Goal: Information Seeking & Learning: Learn about a topic

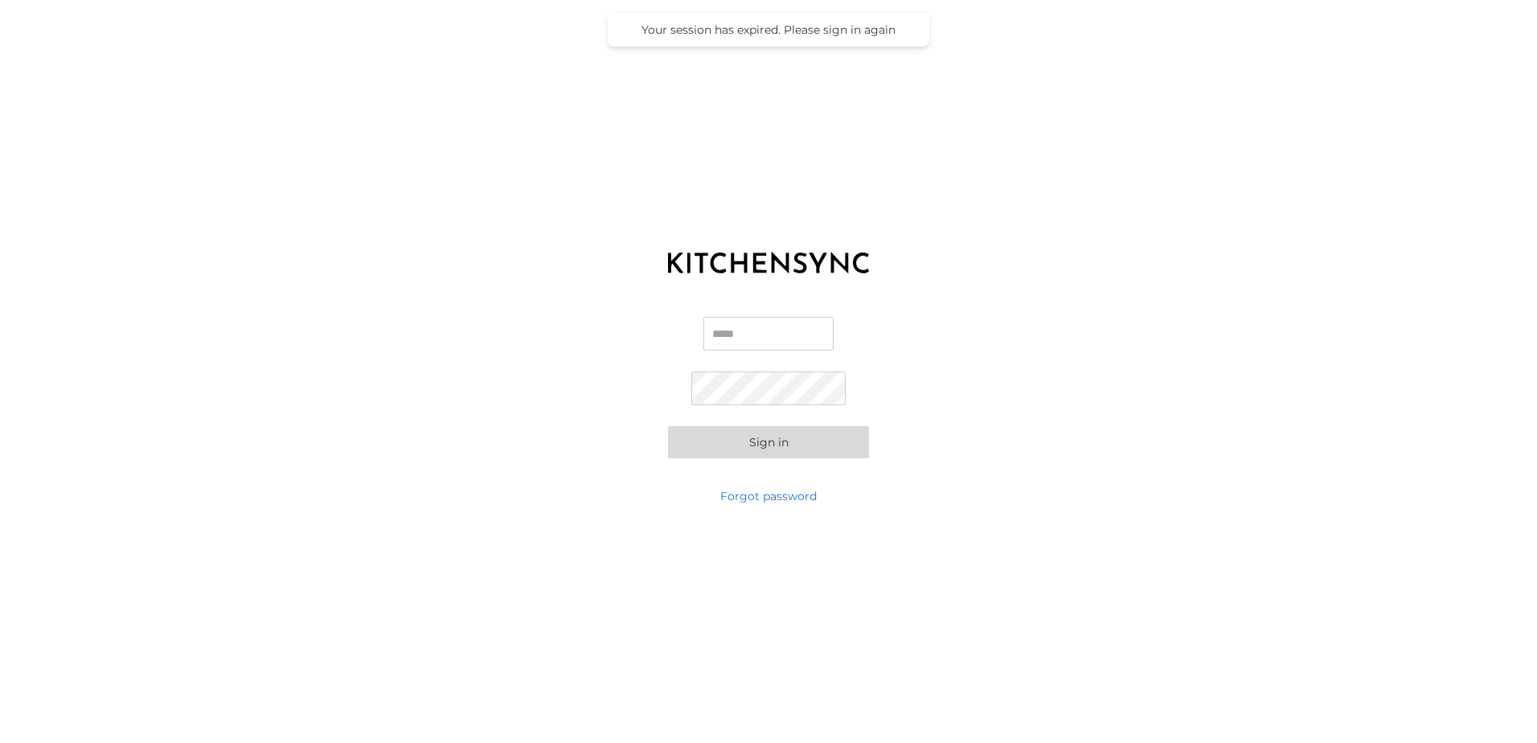
click at [756, 327] on input "Email" at bounding box center [768, 334] width 130 height 34
type input "**********"
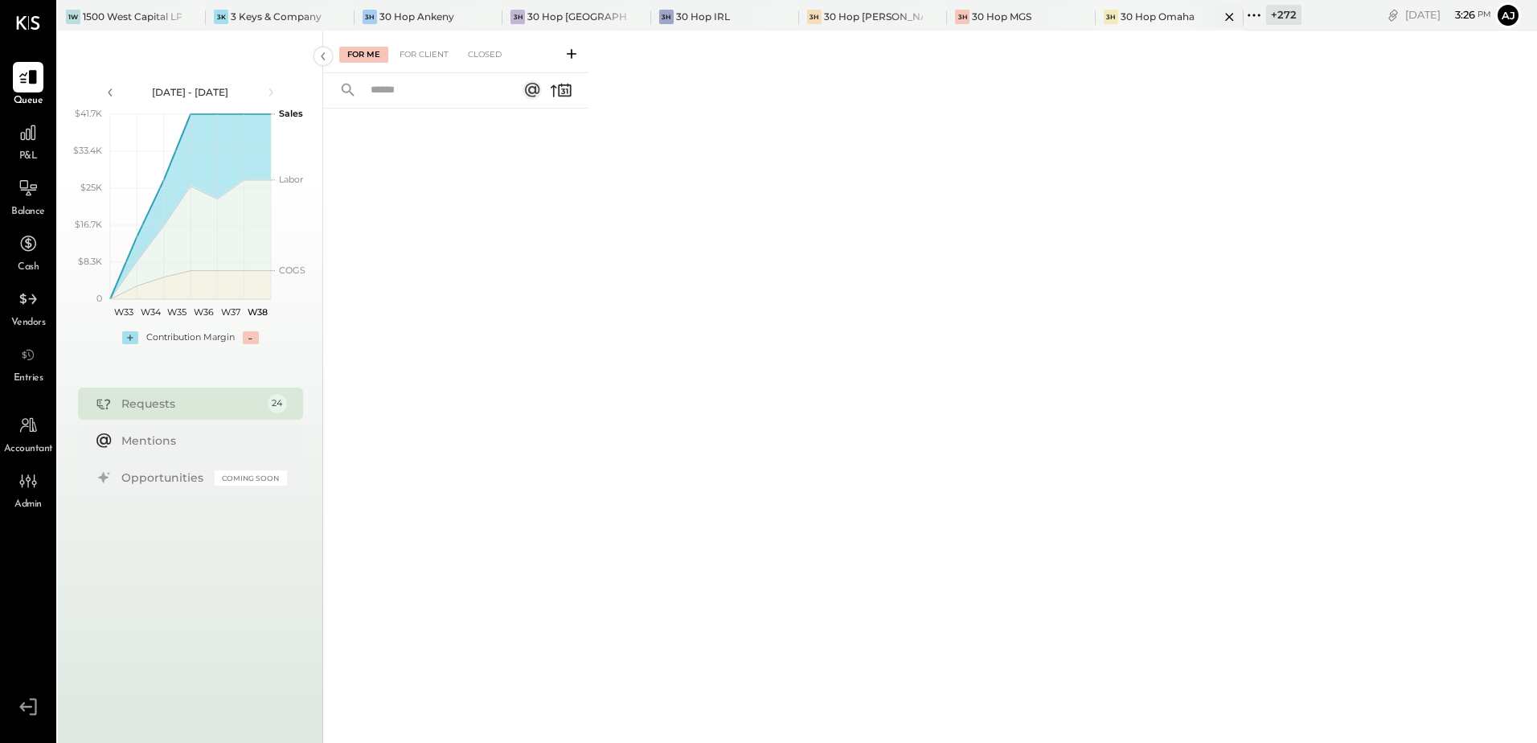
click at [1121, 20] on div "30 Hop Omaha" at bounding box center [1158, 17] width 74 height 14
click at [1244, 12] on icon at bounding box center [1254, 15] width 21 height 21
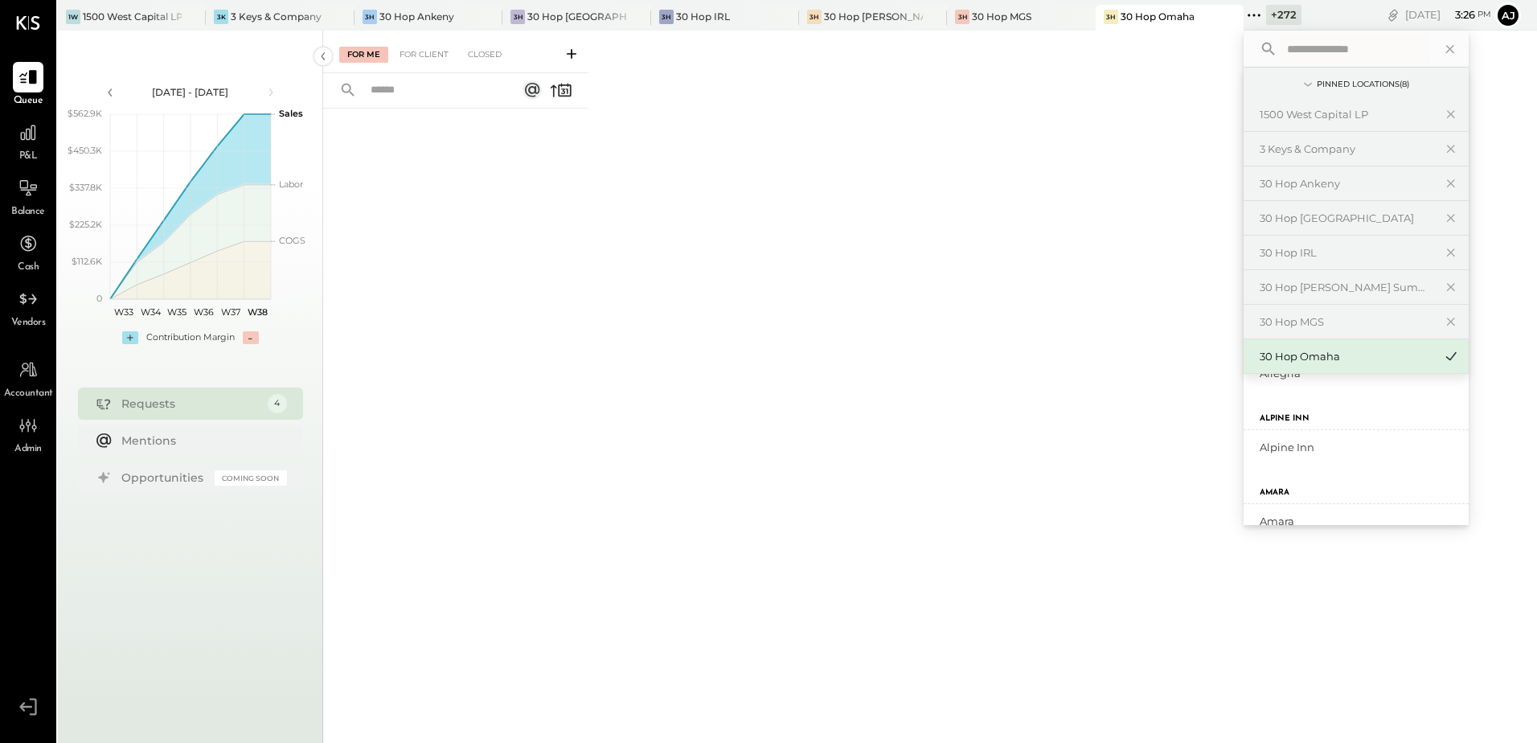
scroll to position [965, 0]
click at [1262, 465] on div "The Golden Bull" at bounding box center [1347, 463] width 174 height 15
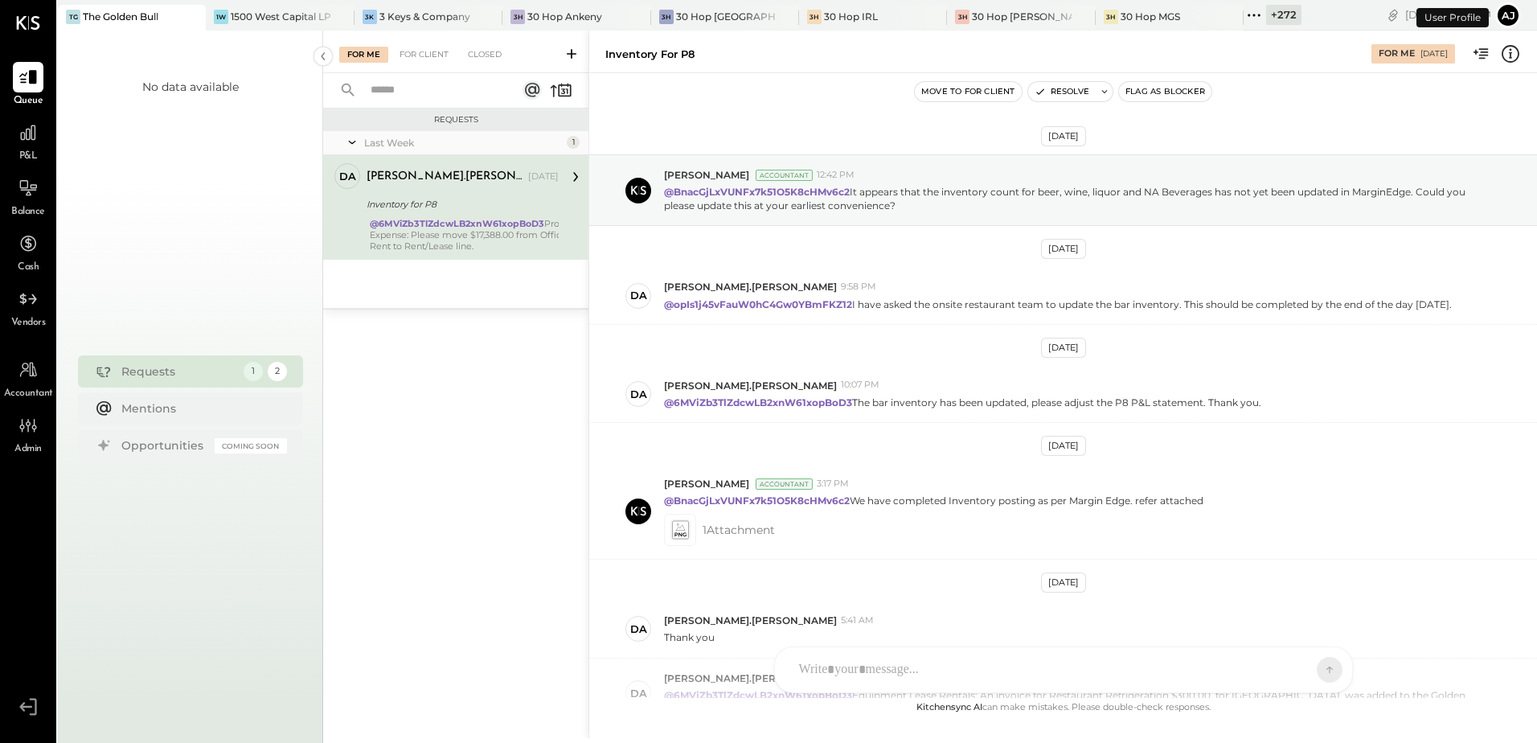
scroll to position [280, 0]
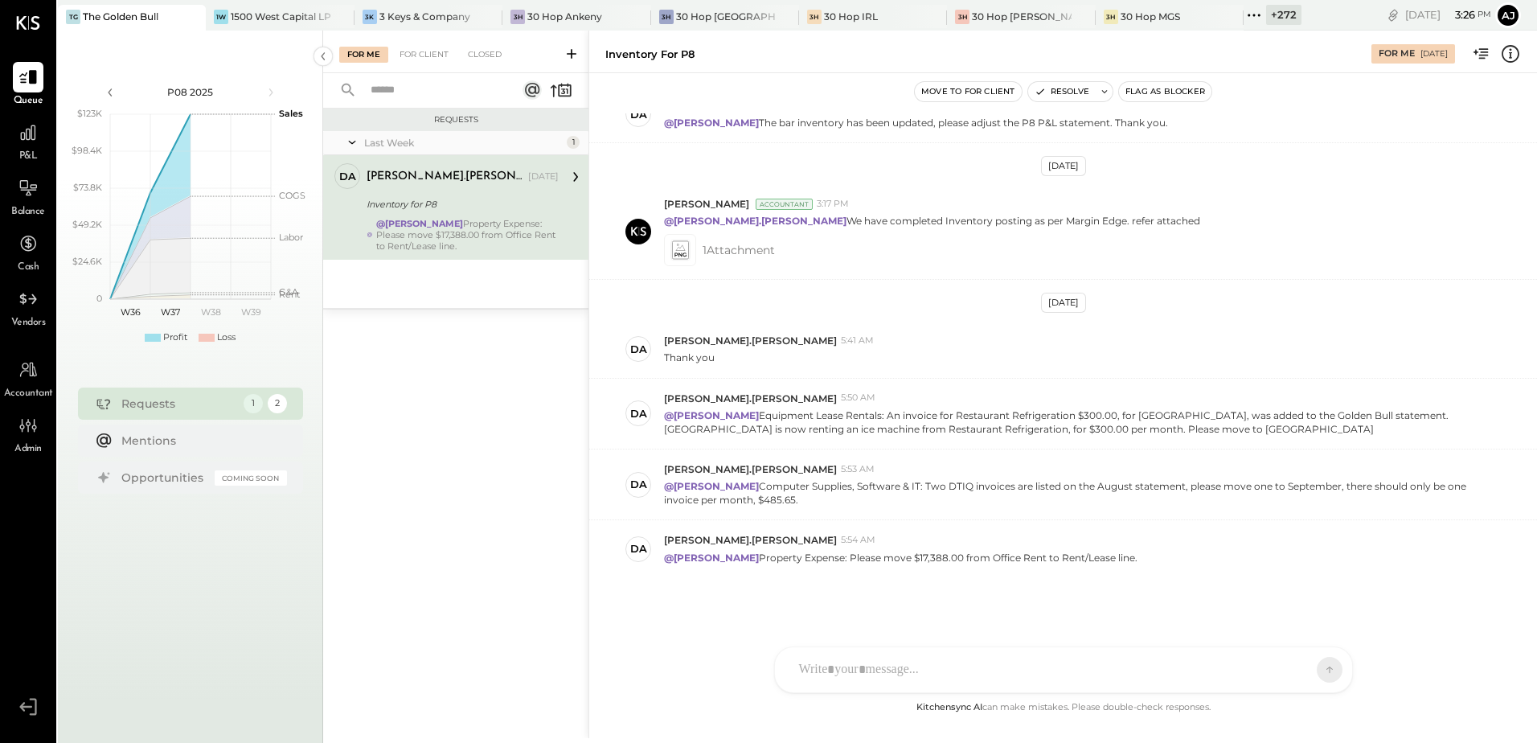
click at [1244, 18] on icon at bounding box center [1254, 15] width 21 height 21
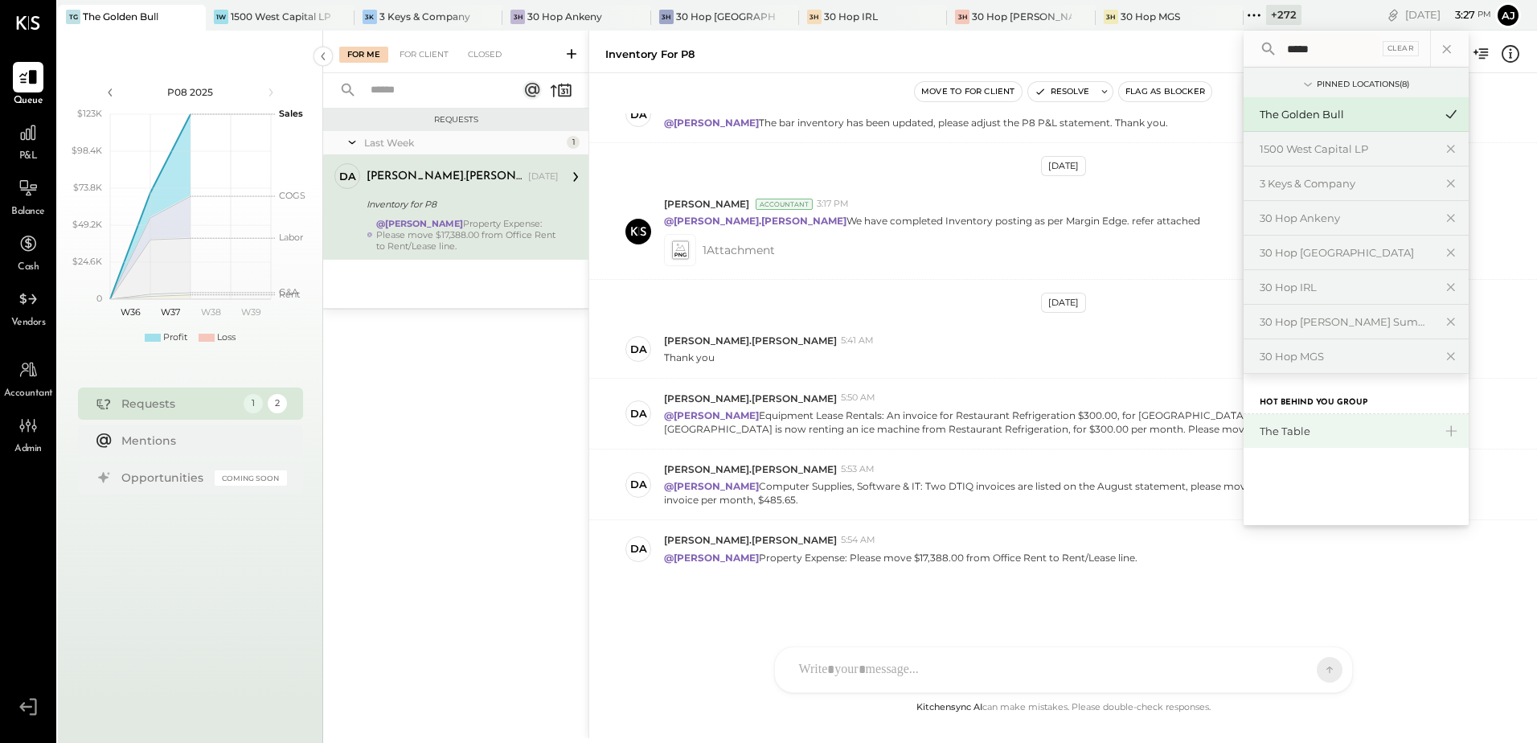
type input "*****"
click at [1244, 439] on div "The Table" at bounding box center [1356, 431] width 225 height 34
click at [1260, 424] on div "The Table" at bounding box center [1347, 431] width 174 height 15
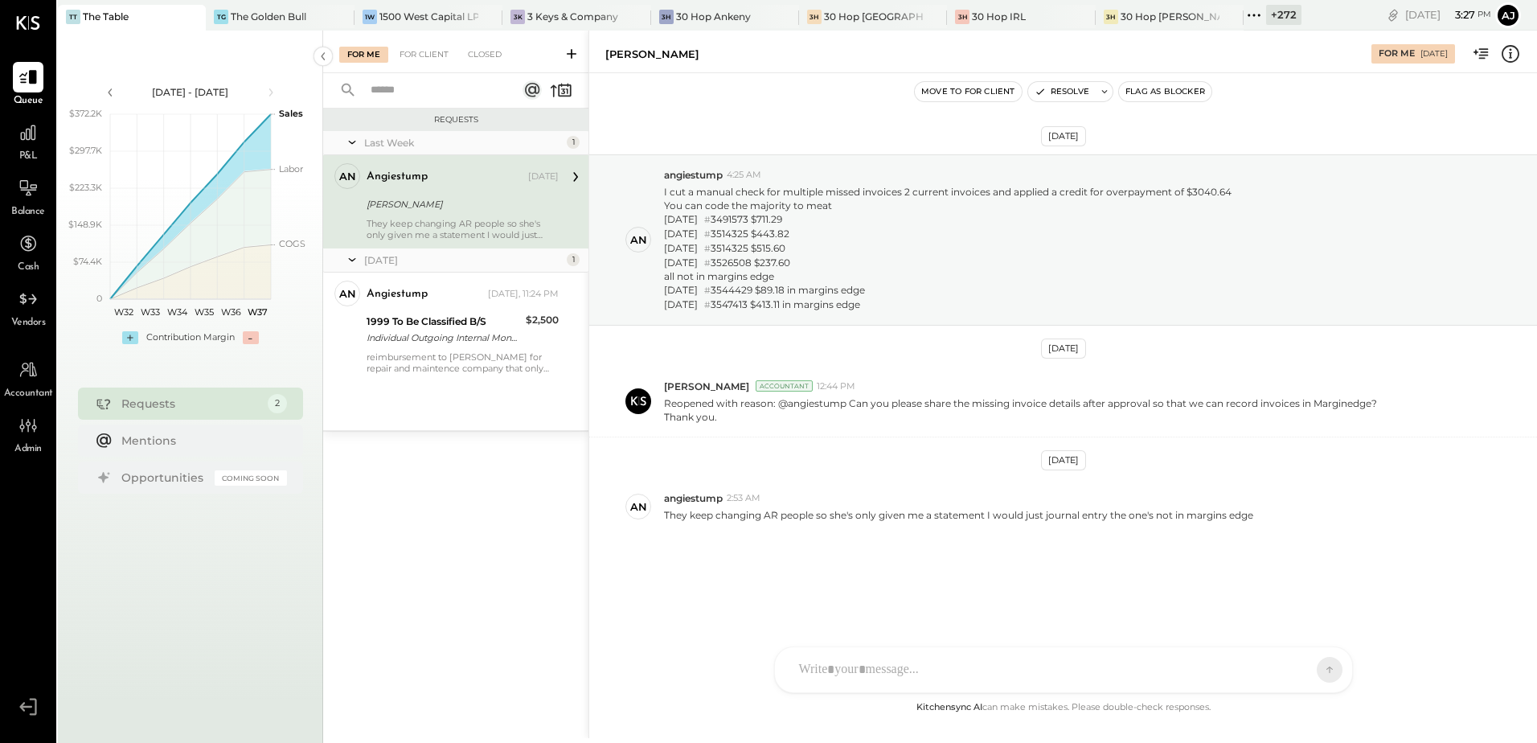
click at [429, 207] on div "[PERSON_NAME]" at bounding box center [460, 204] width 187 height 16
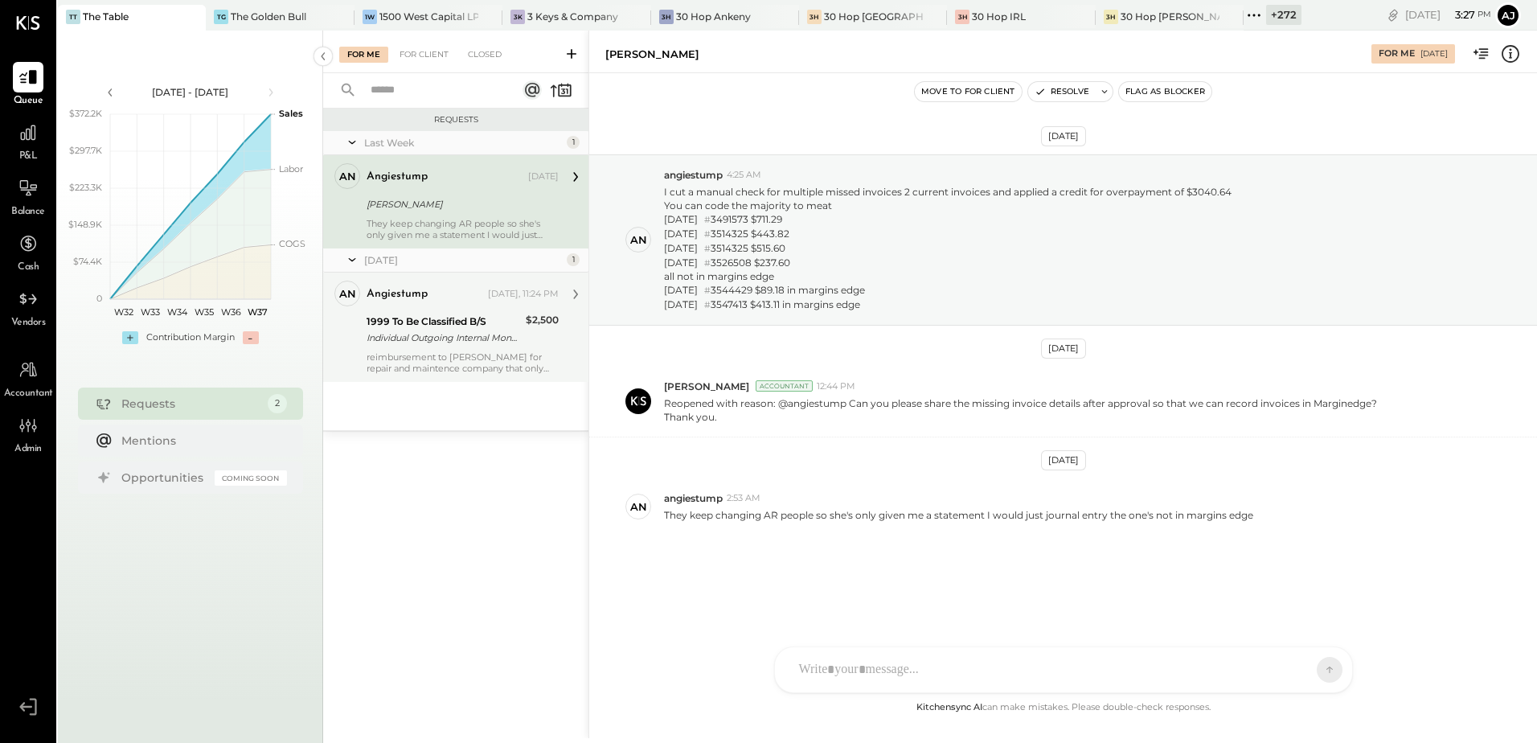
click at [441, 335] on div "Individual Outgoing Internal Money Transfer - 406075 HERITAGE DIRECT ONLINE TRA…" at bounding box center [444, 338] width 154 height 16
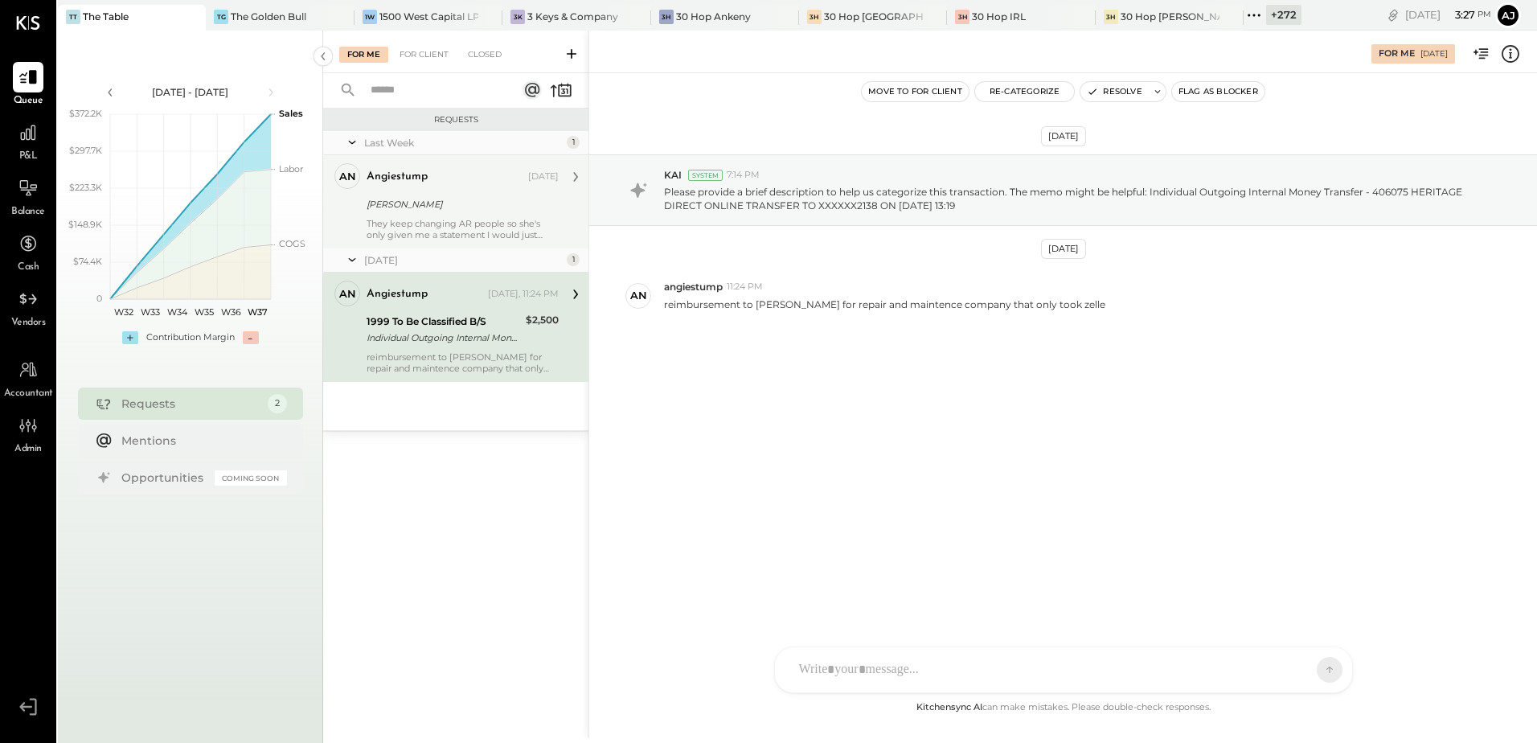
click at [456, 215] on div "angiestump [DATE] [PERSON_NAME] They keep changing AR people so she's only give…" at bounding box center [463, 201] width 192 height 77
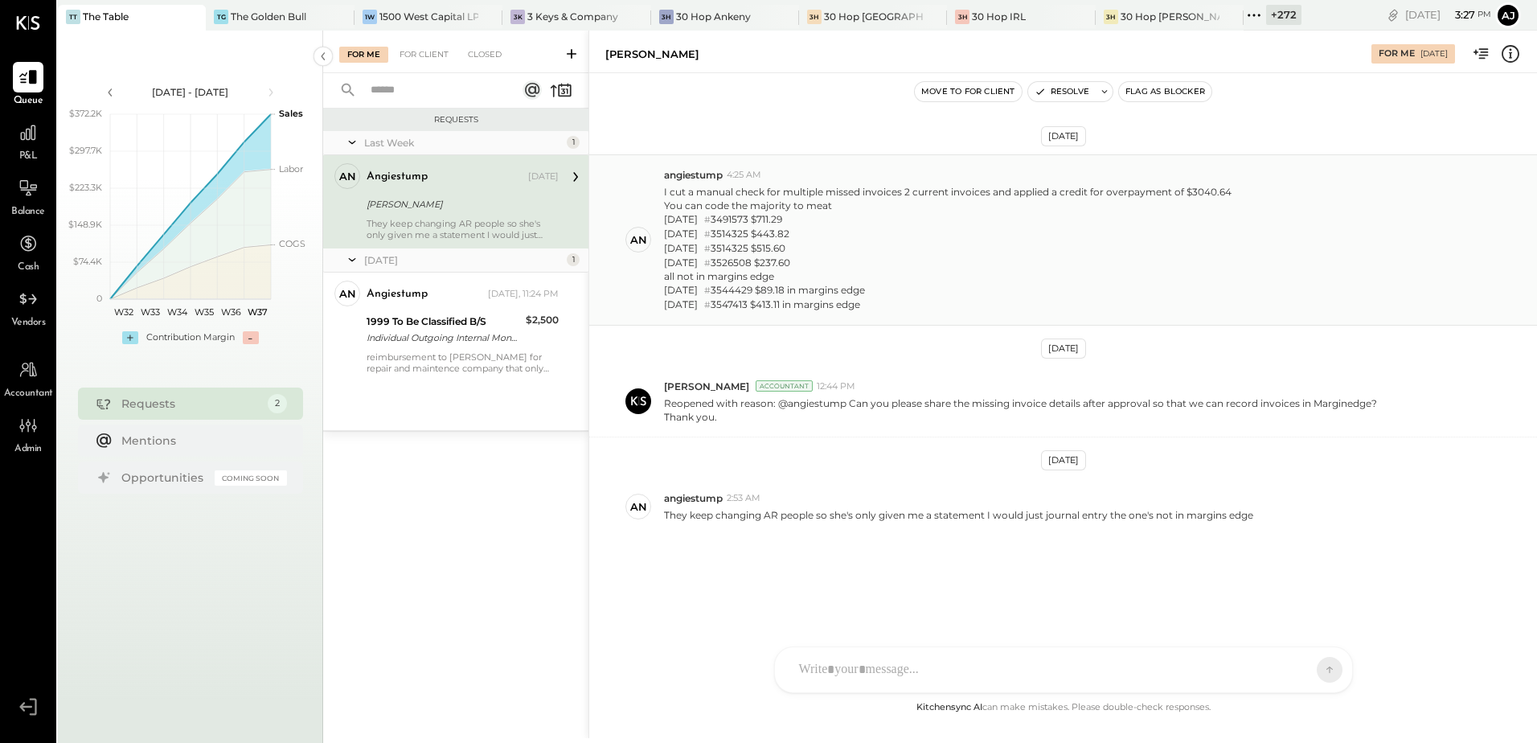
click at [748, 215] on div "[DATE] # 3491573 $711.29" at bounding box center [948, 219] width 568 height 14
copy div "3491573"
click at [755, 237] on div "[DATE] # 3514325 $443.82" at bounding box center [948, 234] width 568 height 14
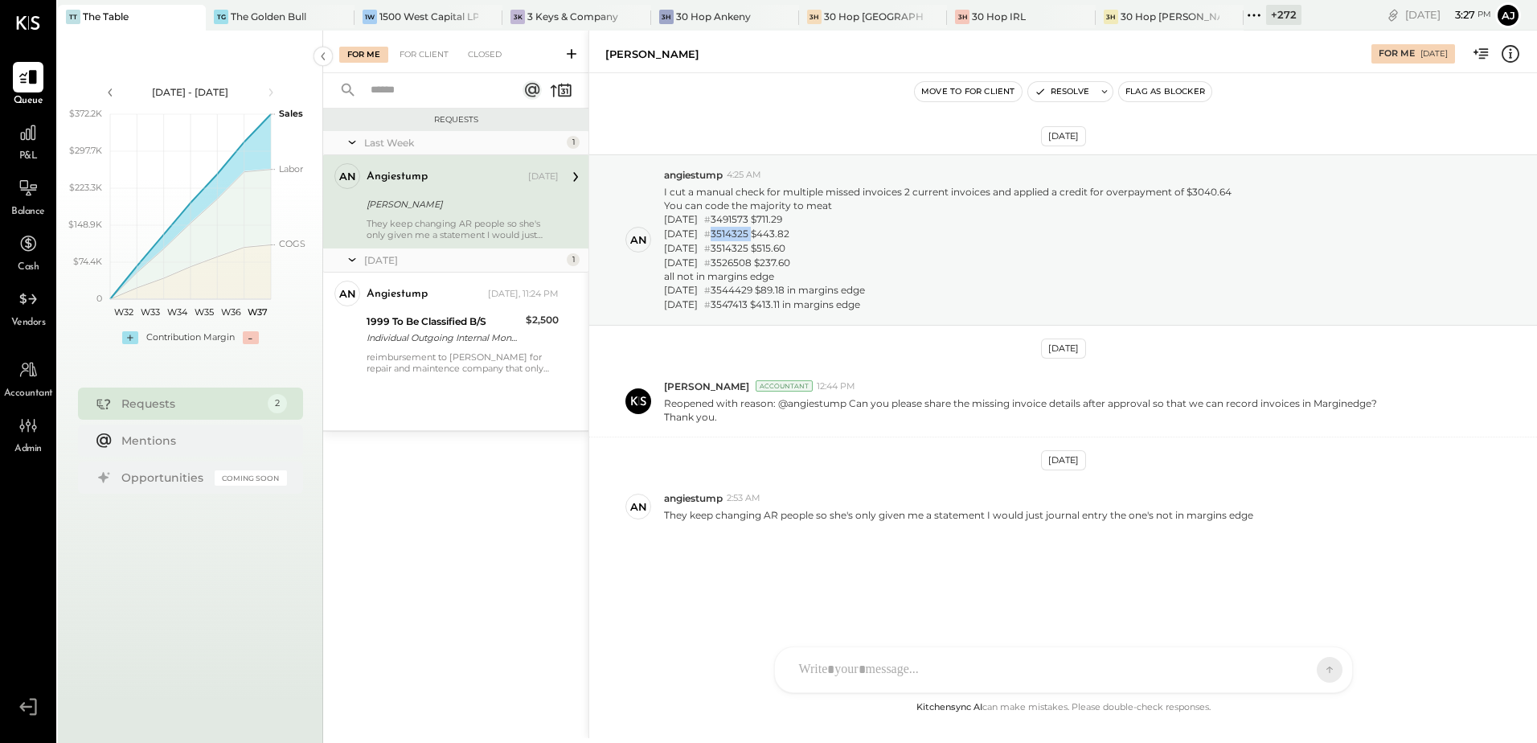
copy div "3514325"
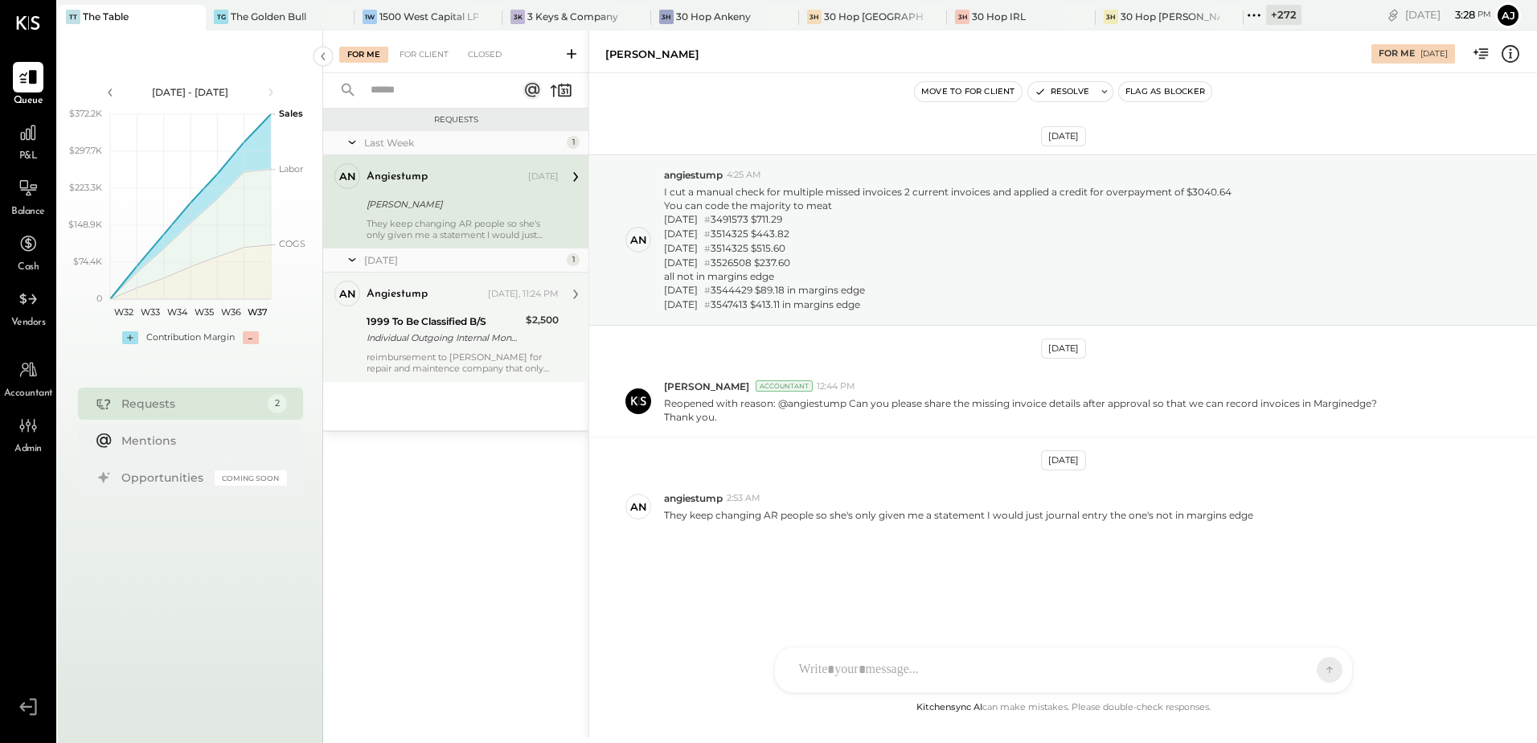
click at [468, 364] on div "reimbursement to [PERSON_NAME] for repair and maintence company that only took …" at bounding box center [463, 362] width 192 height 23
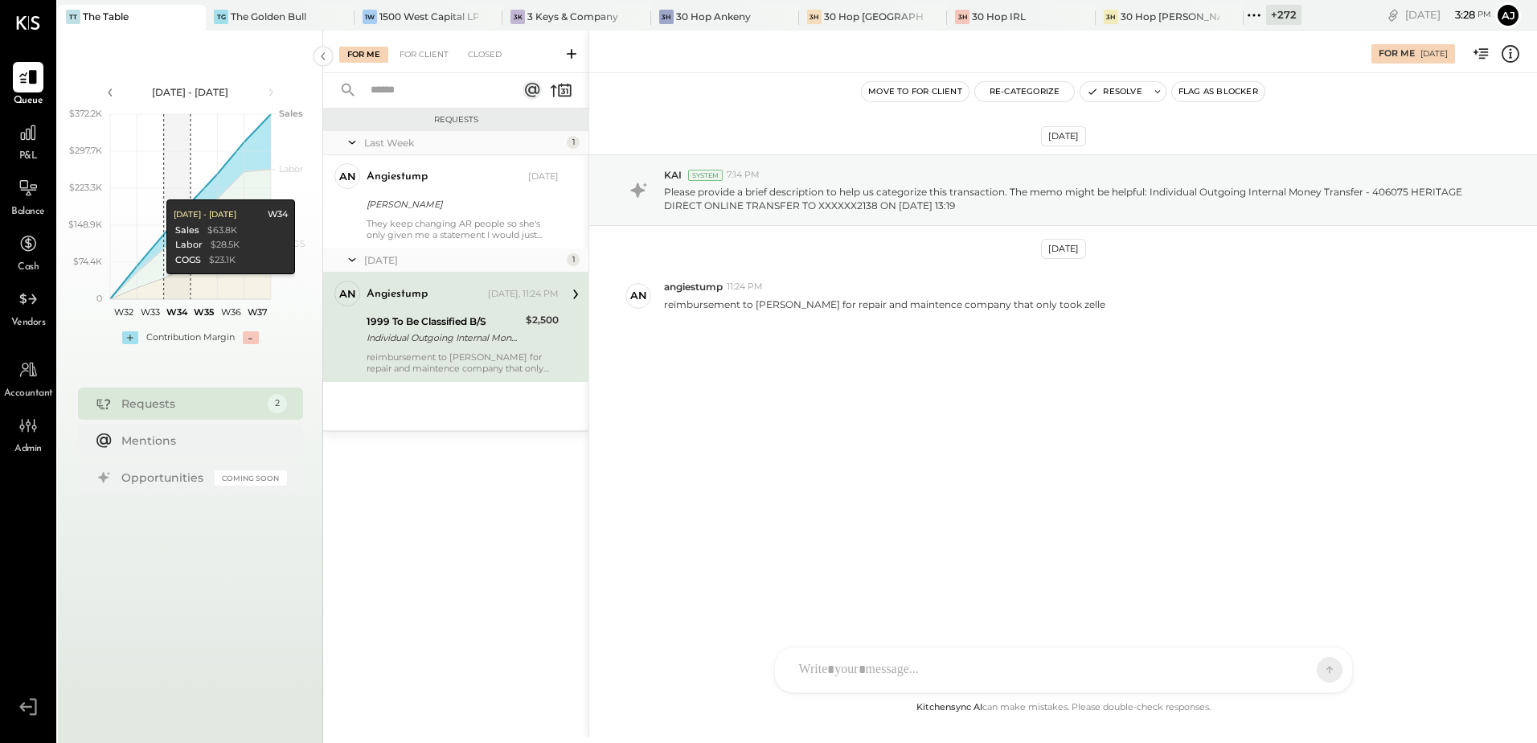
click at [448, 334] on div "Individual Outgoing Internal Money Transfer - 406075 HERITAGE DIRECT ONLINE TRA…" at bounding box center [444, 338] width 154 height 16
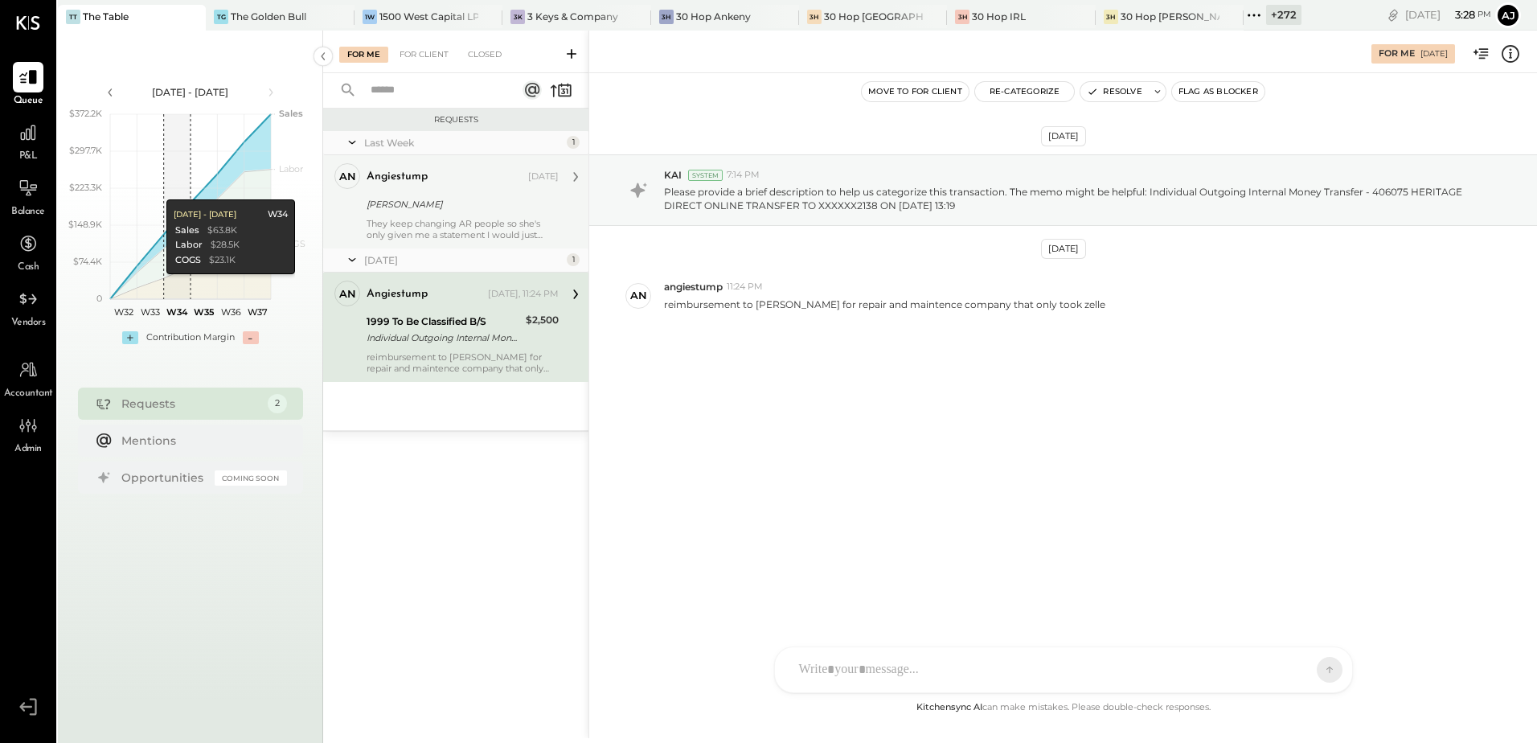
click at [452, 207] on div "[PERSON_NAME]" at bounding box center [460, 204] width 187 height 16
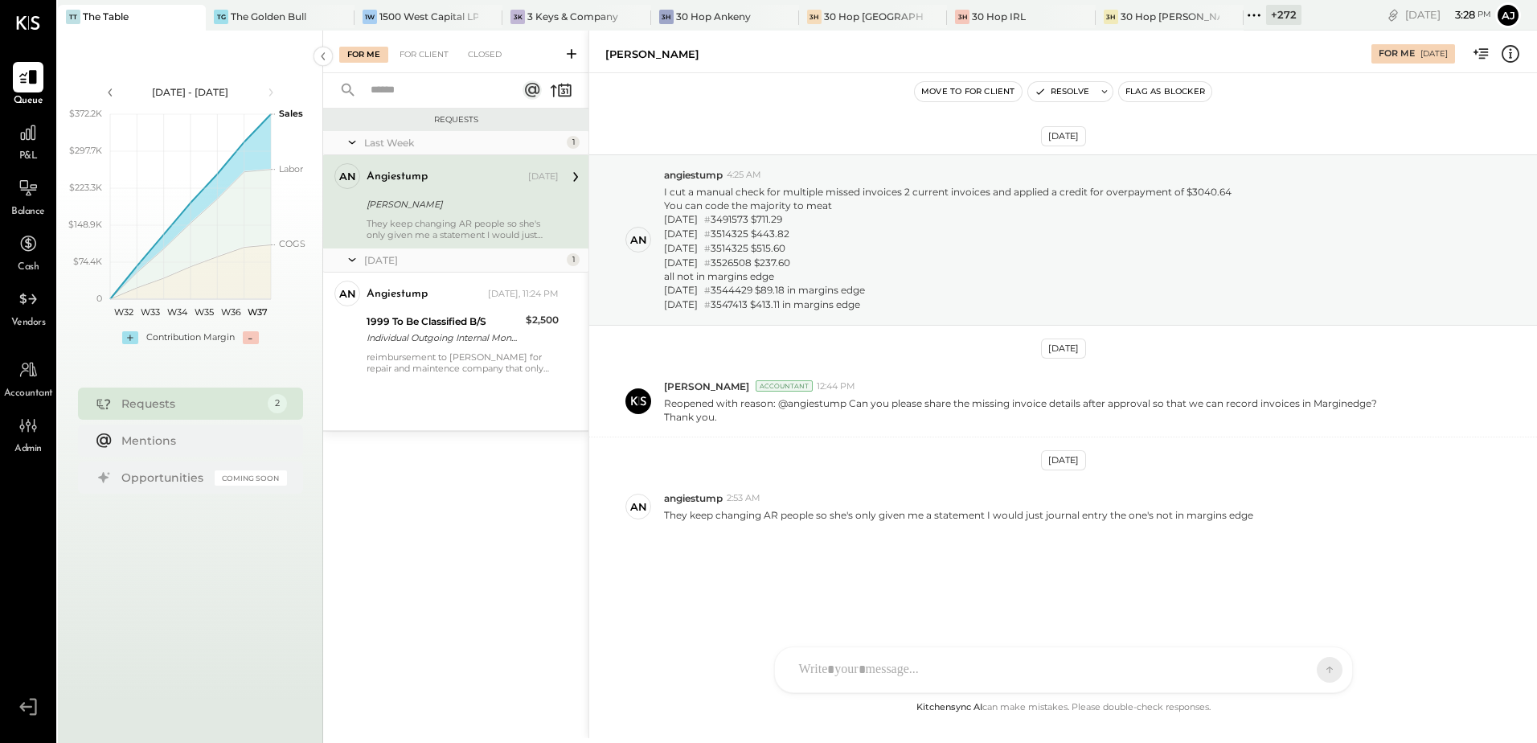
click at [11, 128] on div "P&L" at bounding box center [28, 140] width 47 height 47
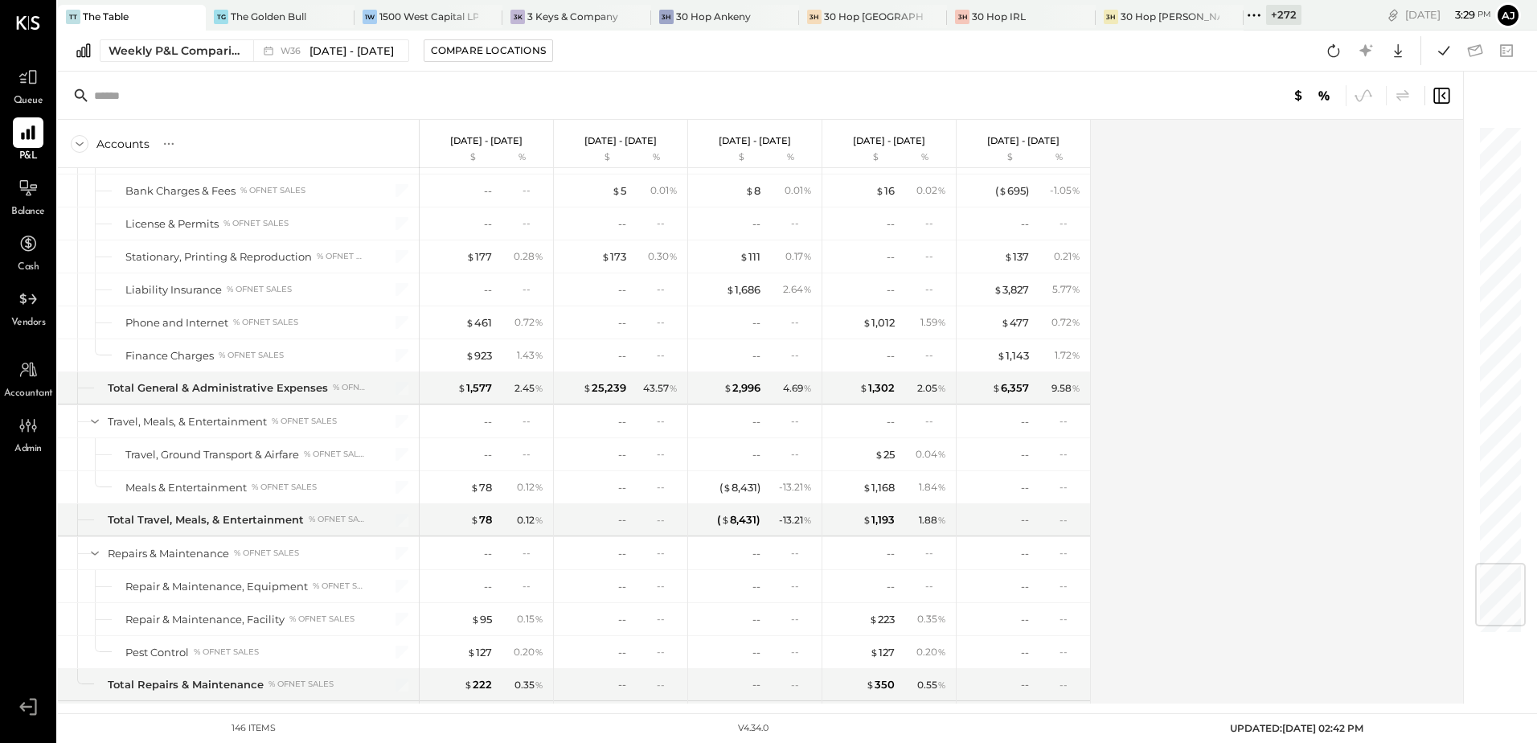
scroll to position [3698, 0]
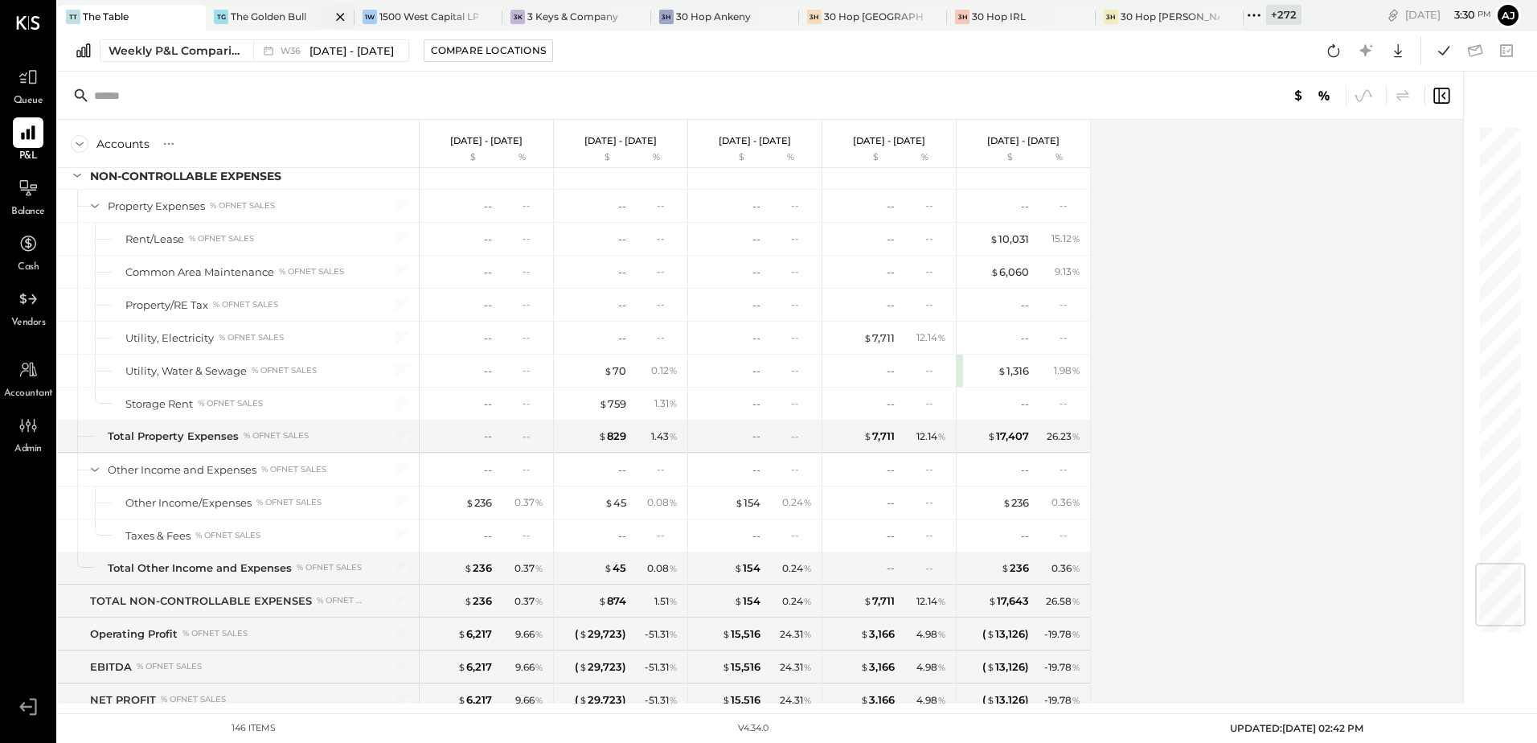
click at [280, 17] on div "The Golden Bull" at bounding box center [269, 17] width 76 height 14
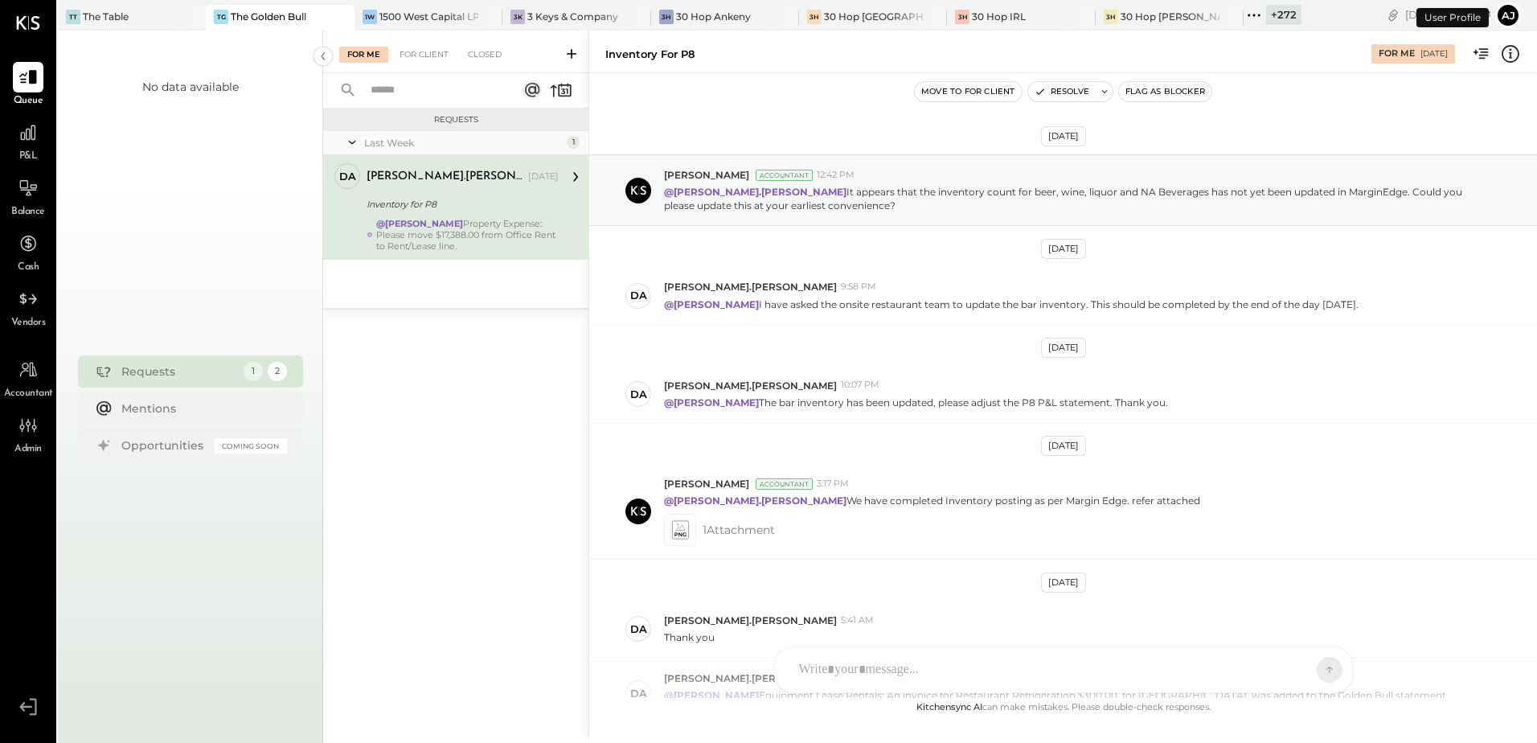
scroll to position [280, 0]
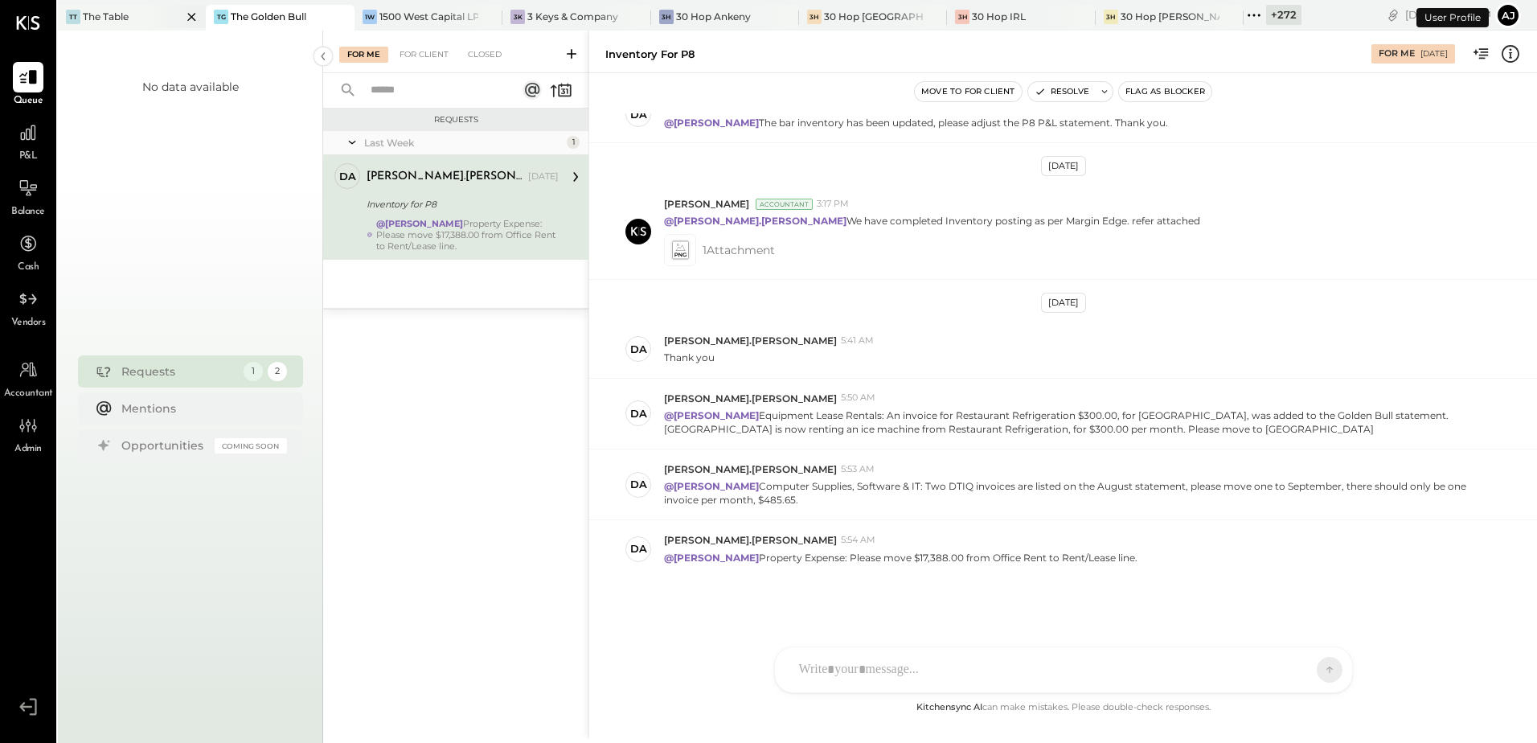
click at [137, 17] on div "TT The Table" at bounding box center [120, 17] width 124 height 14
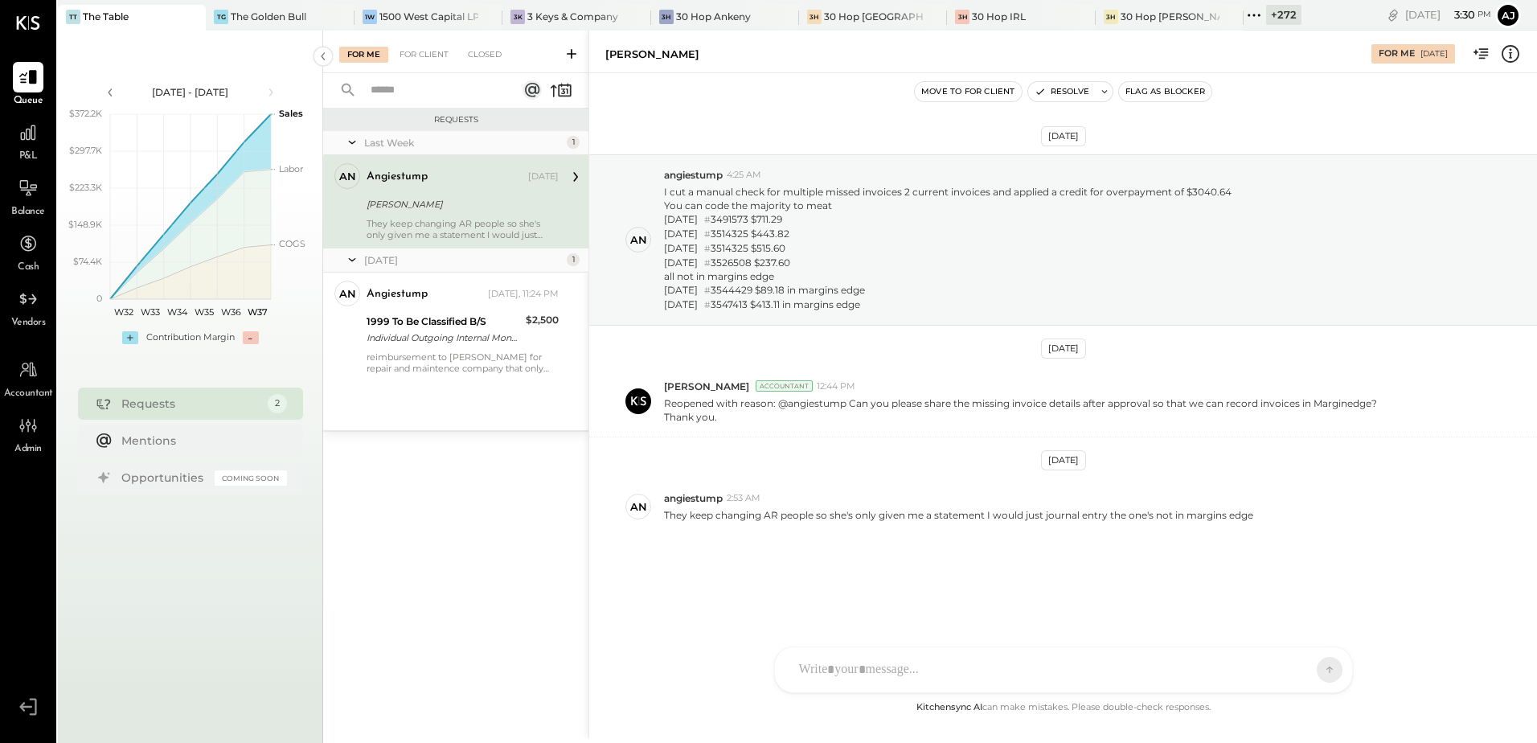
drag, startPoint x: 1215, startPoint y: 11, endPoint x: 1258, endPoint y: 219, distance: 212.7
click at [1244, 13] on icon at bounding box center [1254, 15] width 21 height 21
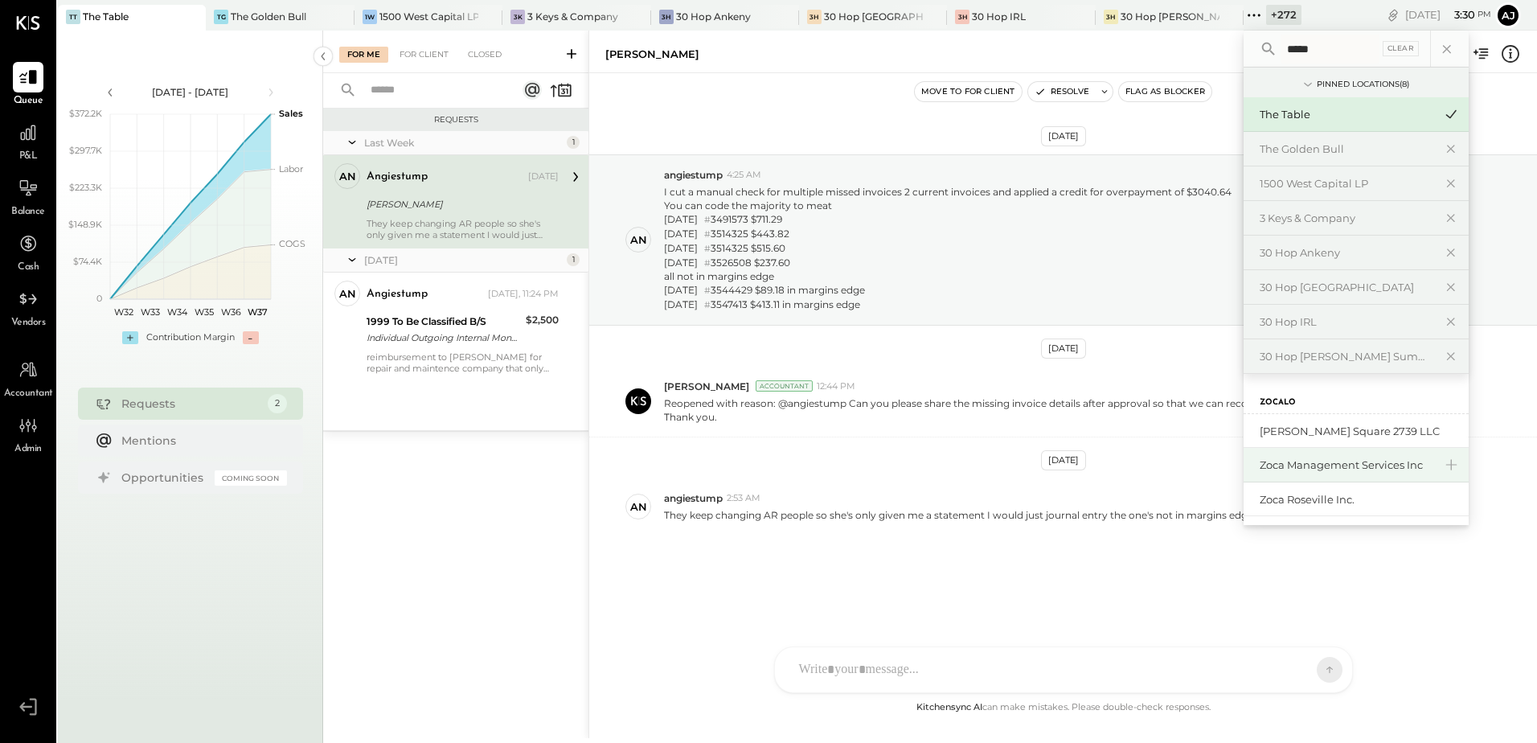
type input "*****"
click at [1291, 464] on div "Zoca Management Services Inc" at bounding box center [1347, 464] width 174 height 15
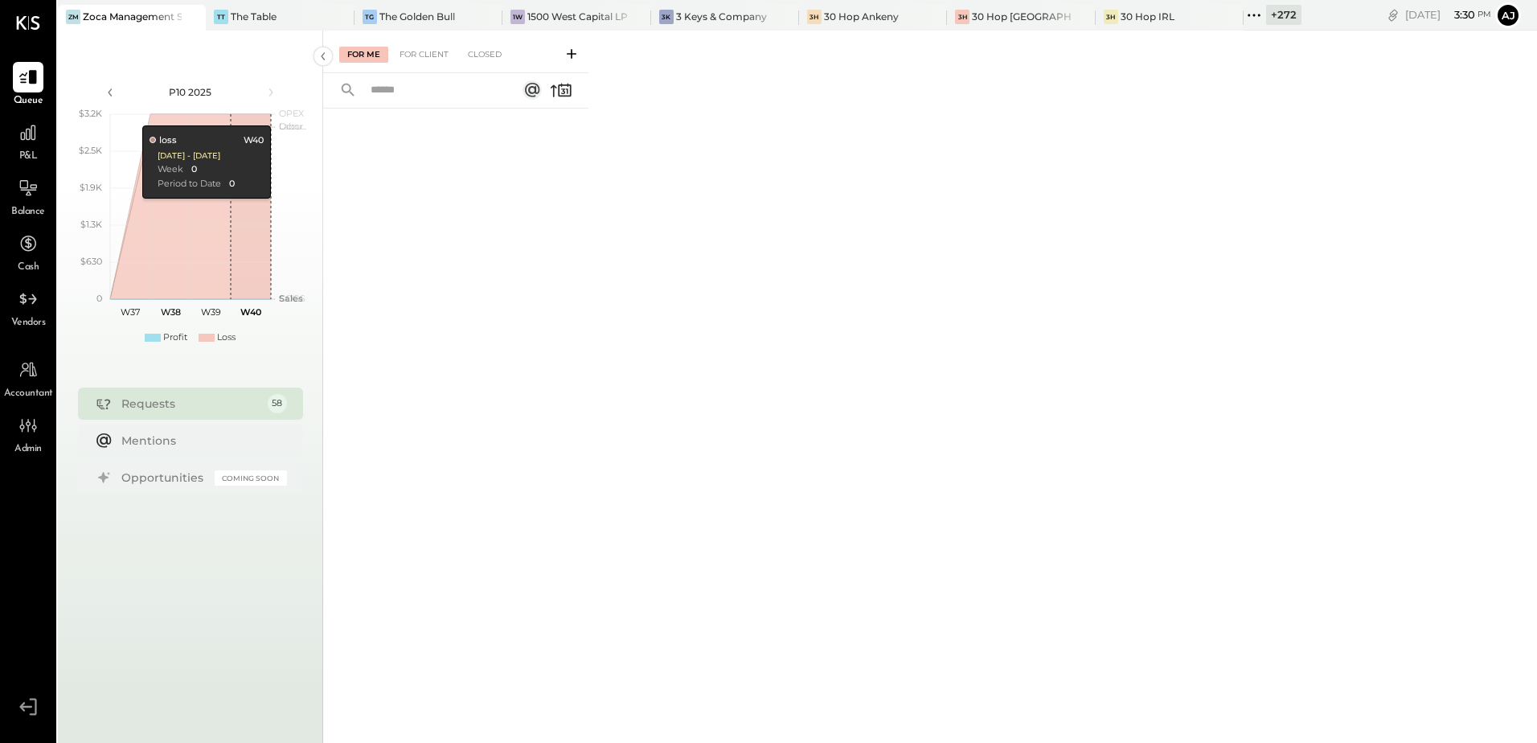
drag, startPoint x: 1240, startPoint y: 14, endPoint x: 1231, endPoint y: 319, distance: 304.8
click at [1244, 14] on icon at bounding box center [1254, 15] width 21 height 21
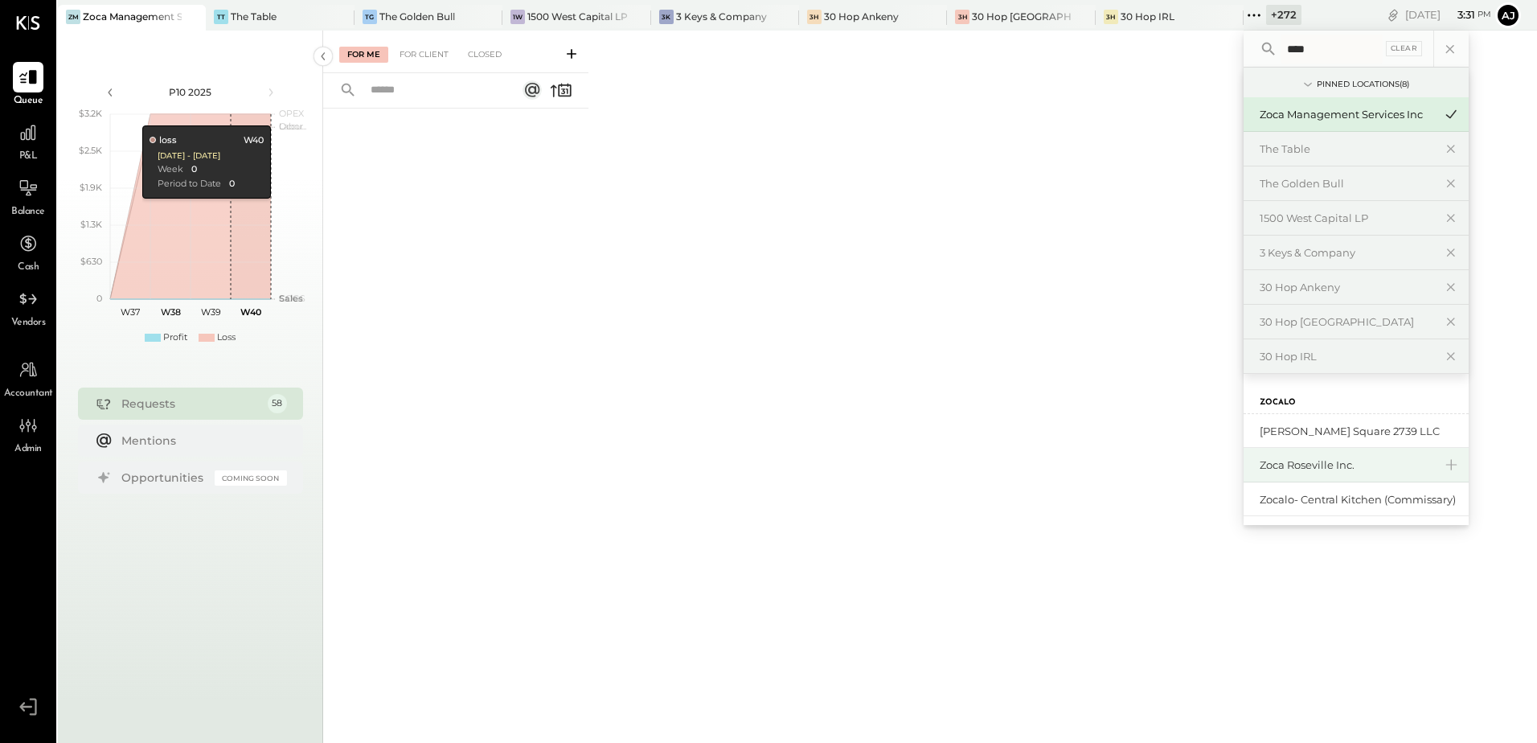
type input "****"
click at [1361, 465] on div "Zoca Roseville Inc." at bounding box center [1347, 464] width 174 height 15
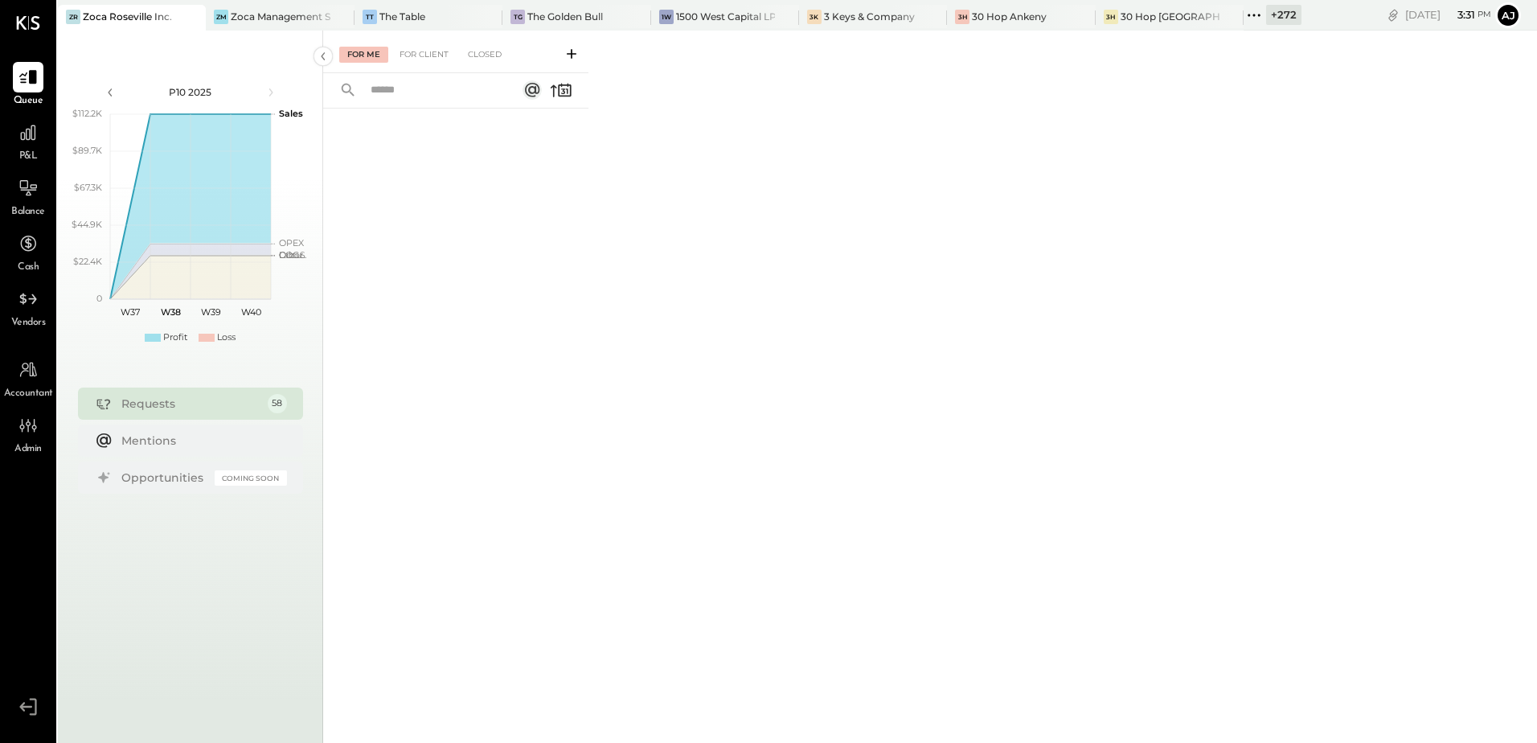
drag, startPoint x: 436, startPoint y: 59, endPoint x: 359, endPoint y: 55, distance: 77.3
click at [436, 59] on div "For Client" at bounding box center [424, 55] width 65 height 16
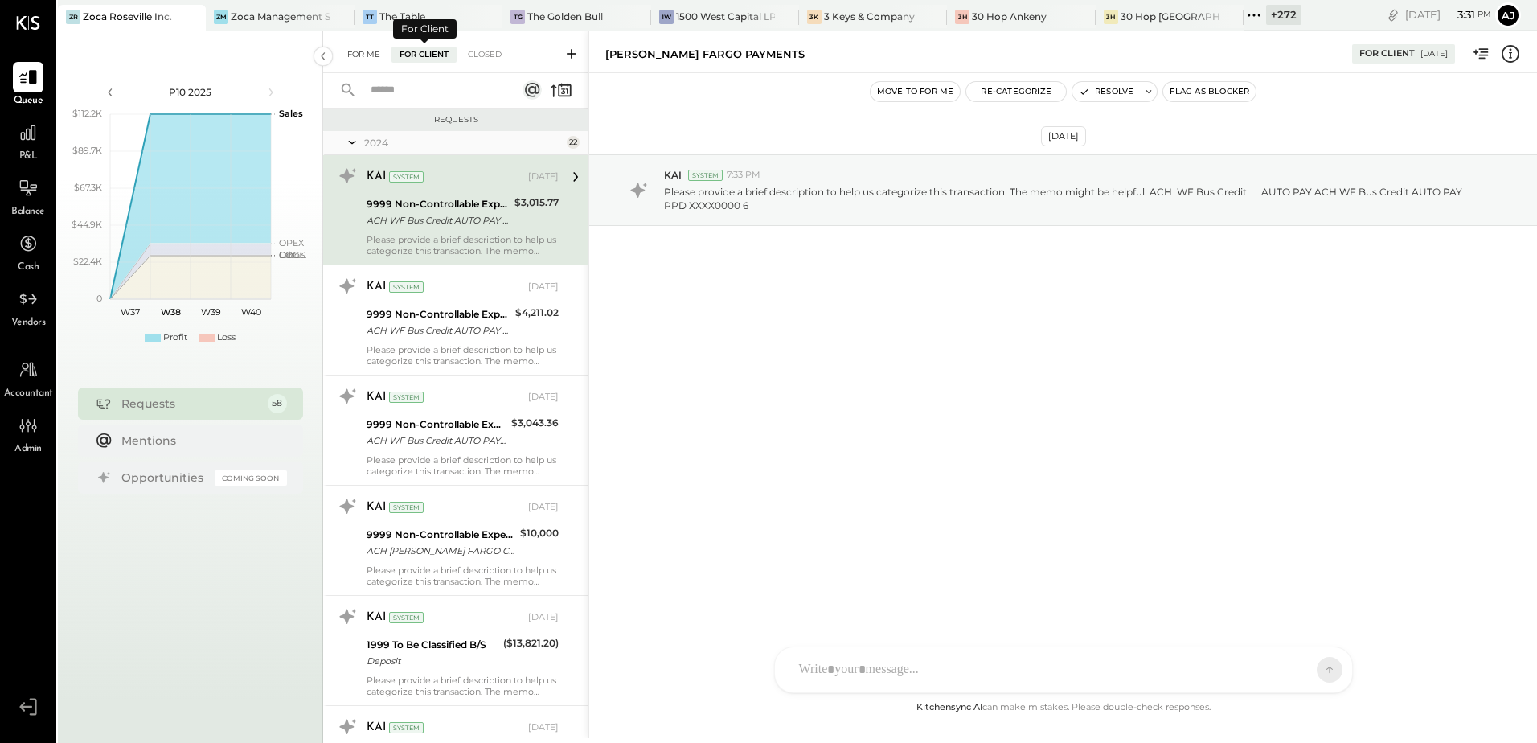
click at [359, 55] on div "For Me" at bounding box center [363, 55] width 49 height 16
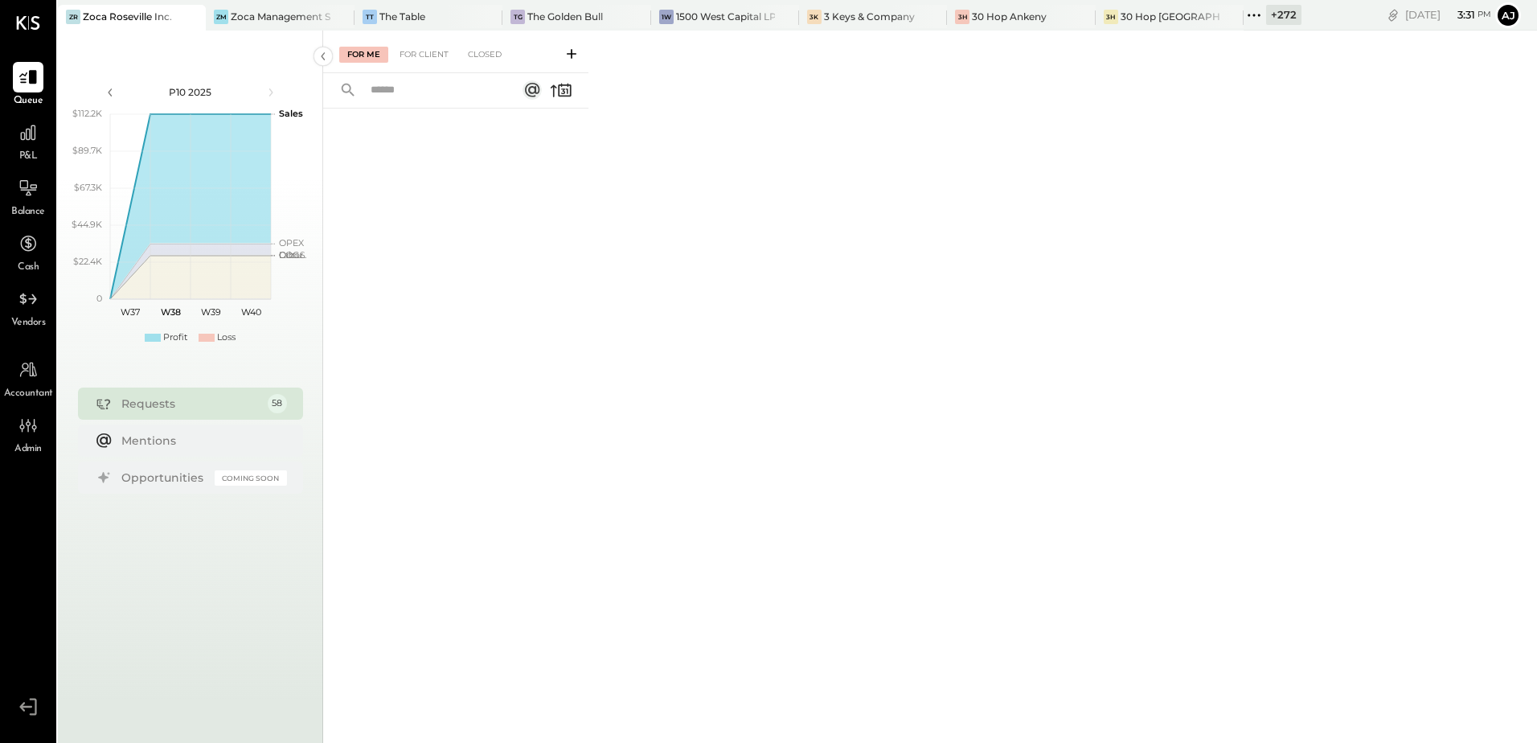
click at [1258, 13] on icon at bounding box center [1254, 15] width 21 height 21
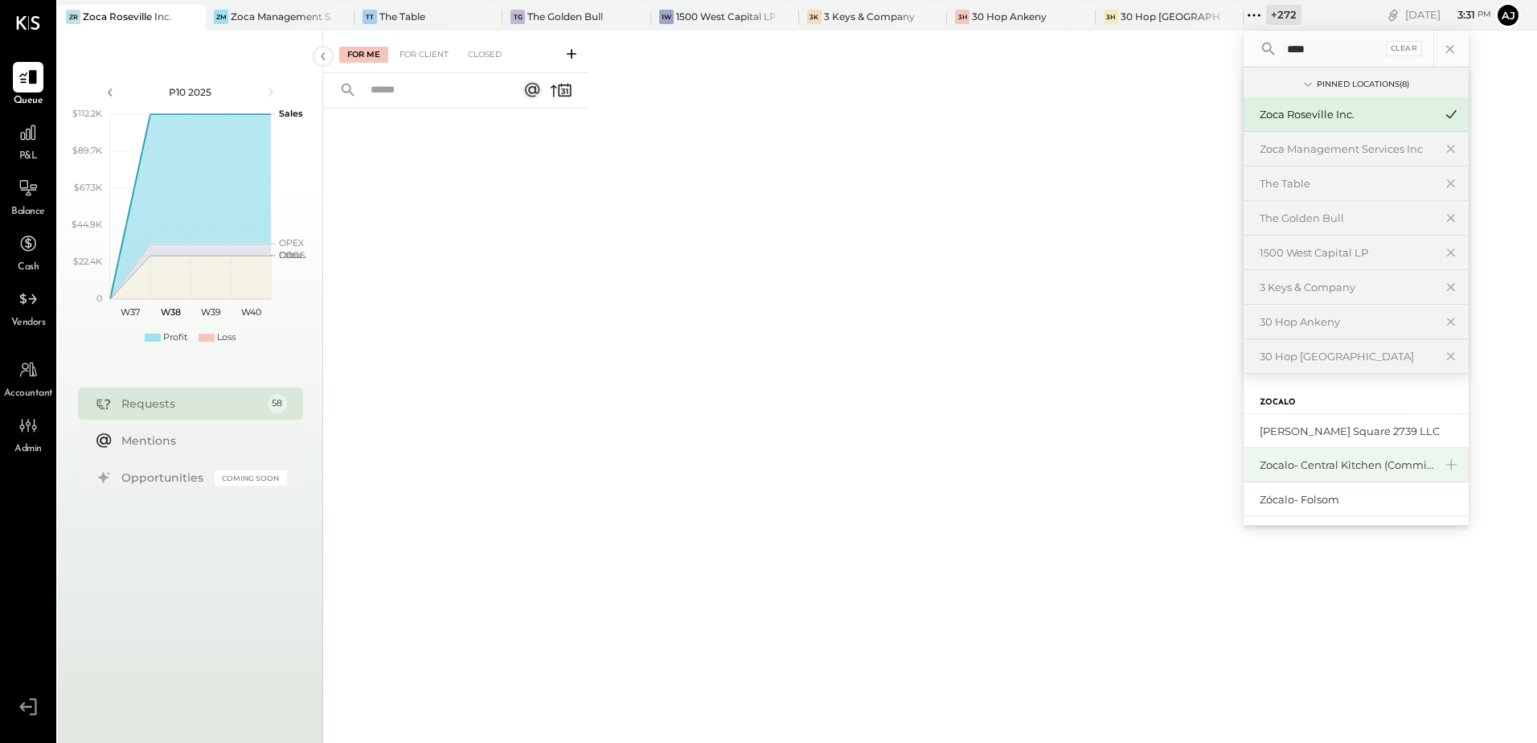
type input "****"
click at [1328, 465] on div "Zocalo- Central Kitchen (Commissary)" at bounding box center [1347, 464] width 174 height 15
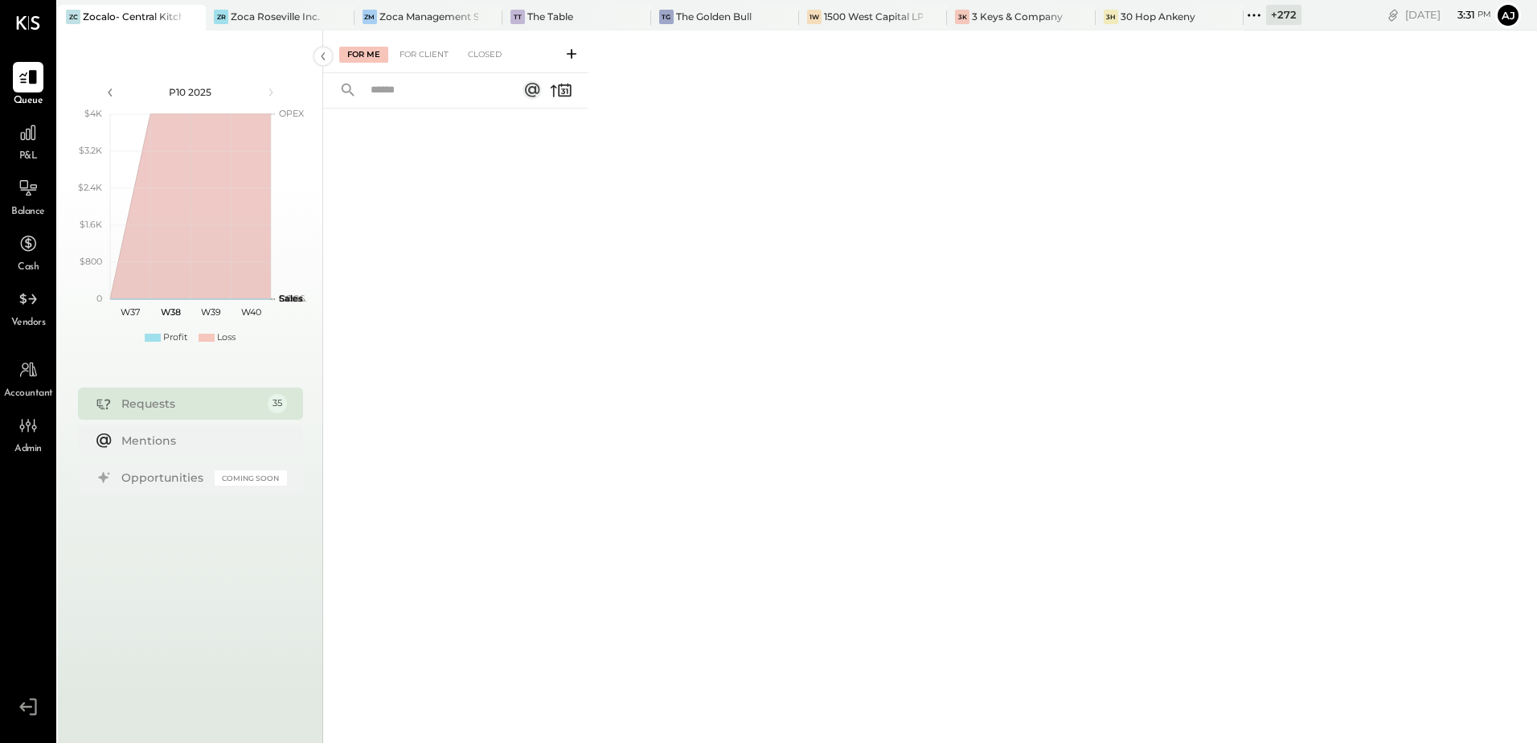
drag, startPoint x: 1255, startPoint y: 21, endPoint x: 1293, endPoint y: 72, distance: 63.2
click at [1256, 27] on div "+ 272 Pinned Locations ( 8 ) Zocalo- [GEOGRAPHIC_DATA] (Commissary) Zoca Rosevi…" at bounding box center [1273, 15] width 58 height 31
click at [1253, 18] on icon at bounding box center [1254, 15] width 21 height 21
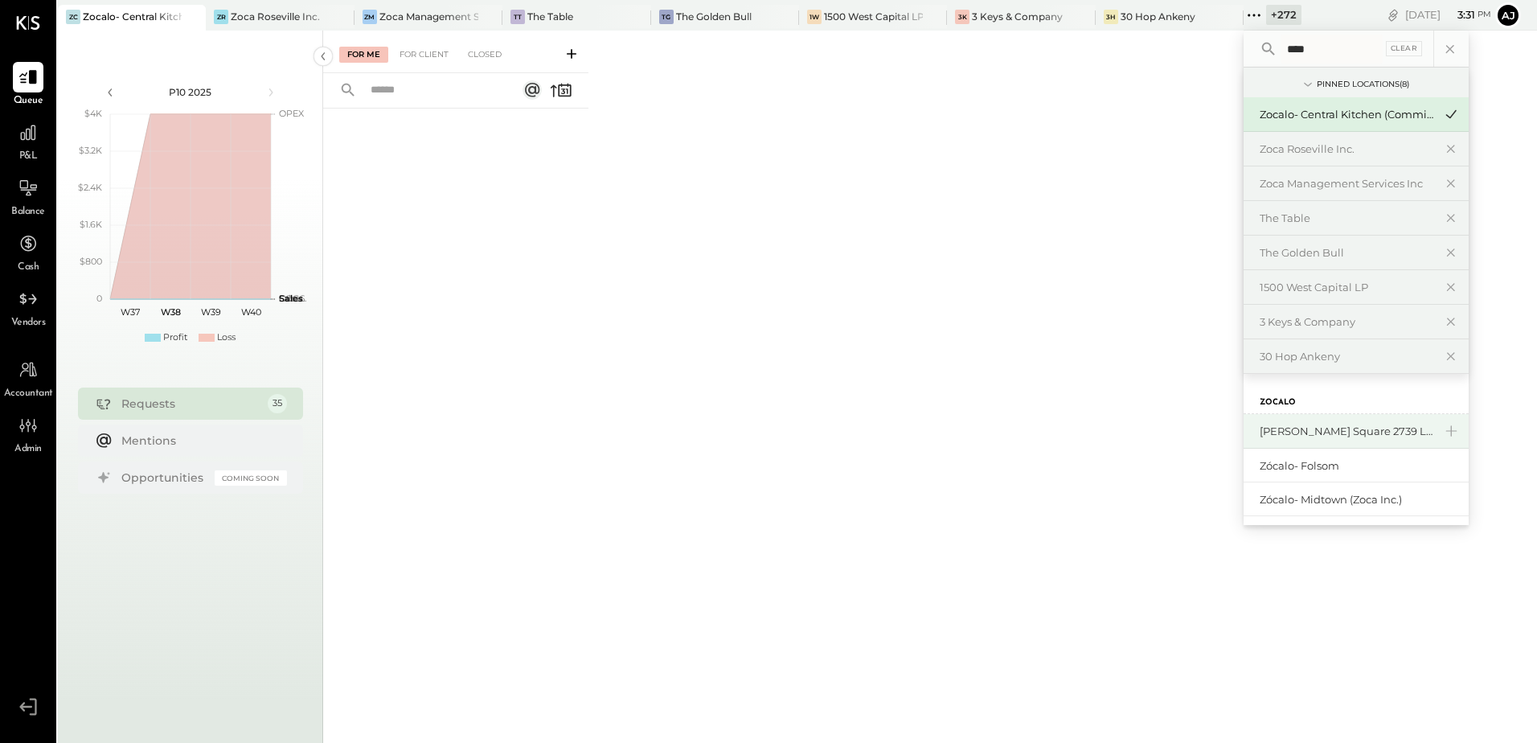
scroll to position [37, 0]
type input "****"
click at [1316, 422] on div "Zócalo- Folsom" at bounding box center [1347, 427] width 174 height 15
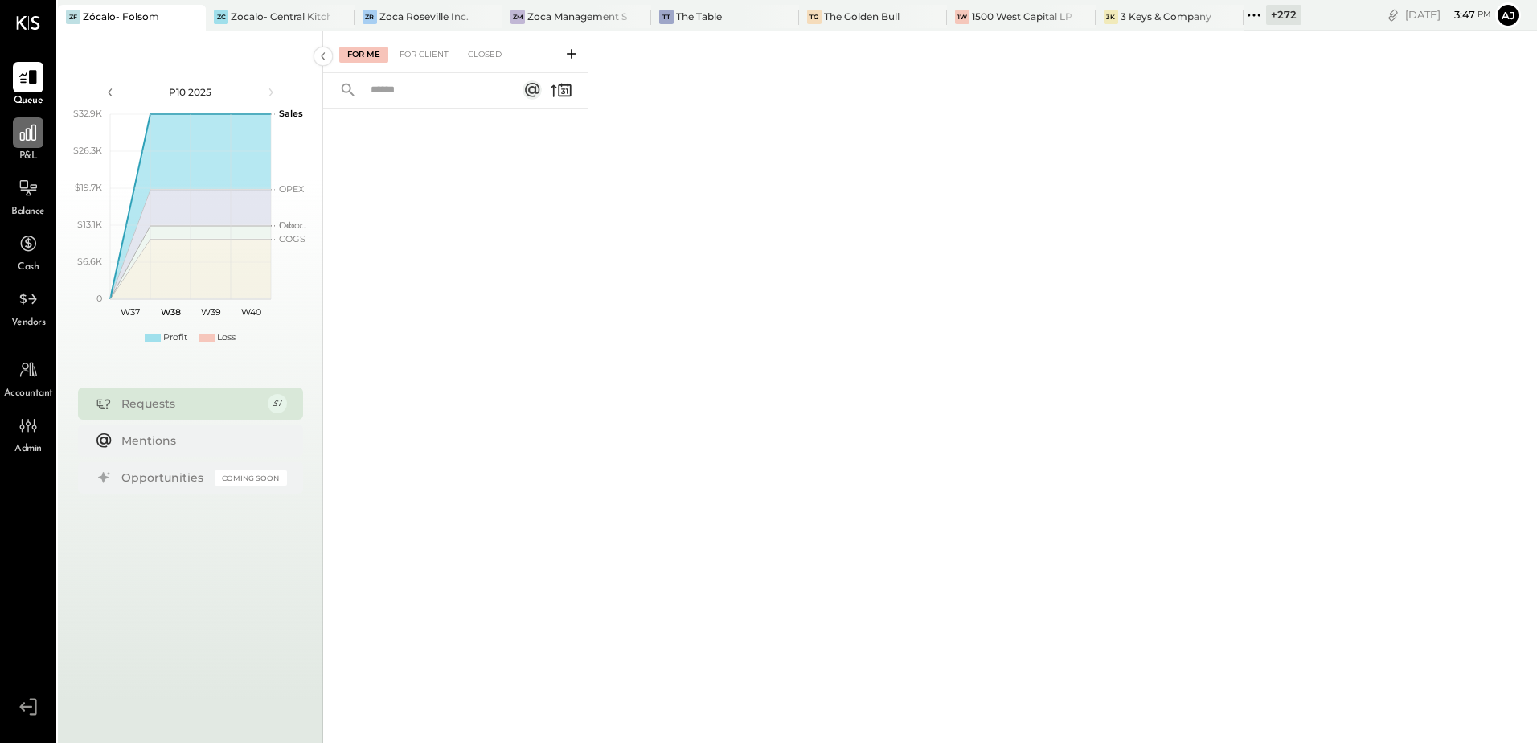
click at [37, 144] on div at bounding box center [28, 132] width 31 height 31
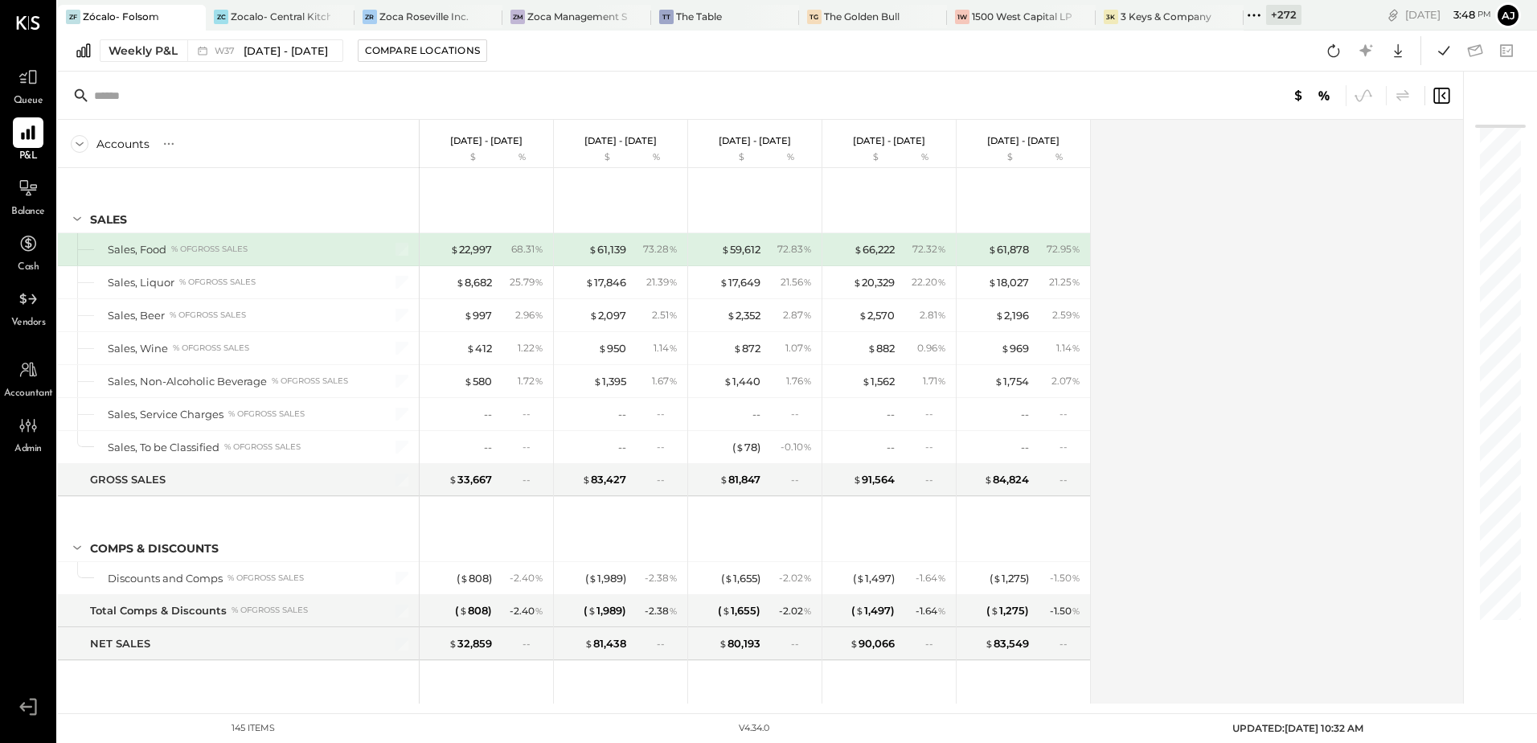
click at [1218, 238] on div "Accounts S % GL [DATE] - [DATE] $ % [DATE] - [DATE] $ % [DATE] - [DATE] $ % [DA…" at bounding box center [762, 412] width 1408 height 584
click at [17, 132] on div at bounding box center [28, 132] width 31 height 31
click at [1260, 17] on icon at bounding box center [1254, 15] width 21 height 21
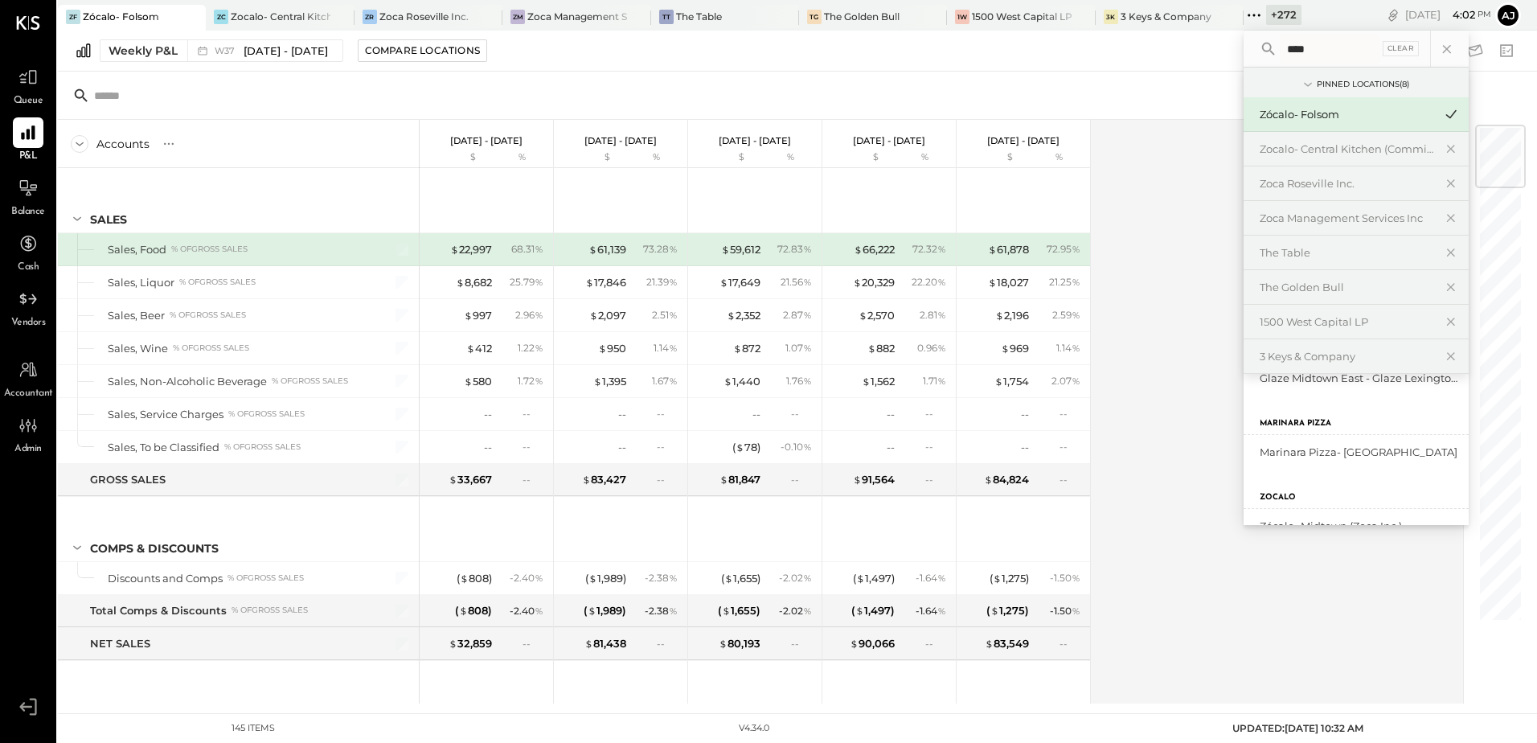
scroll to position [83, 0]
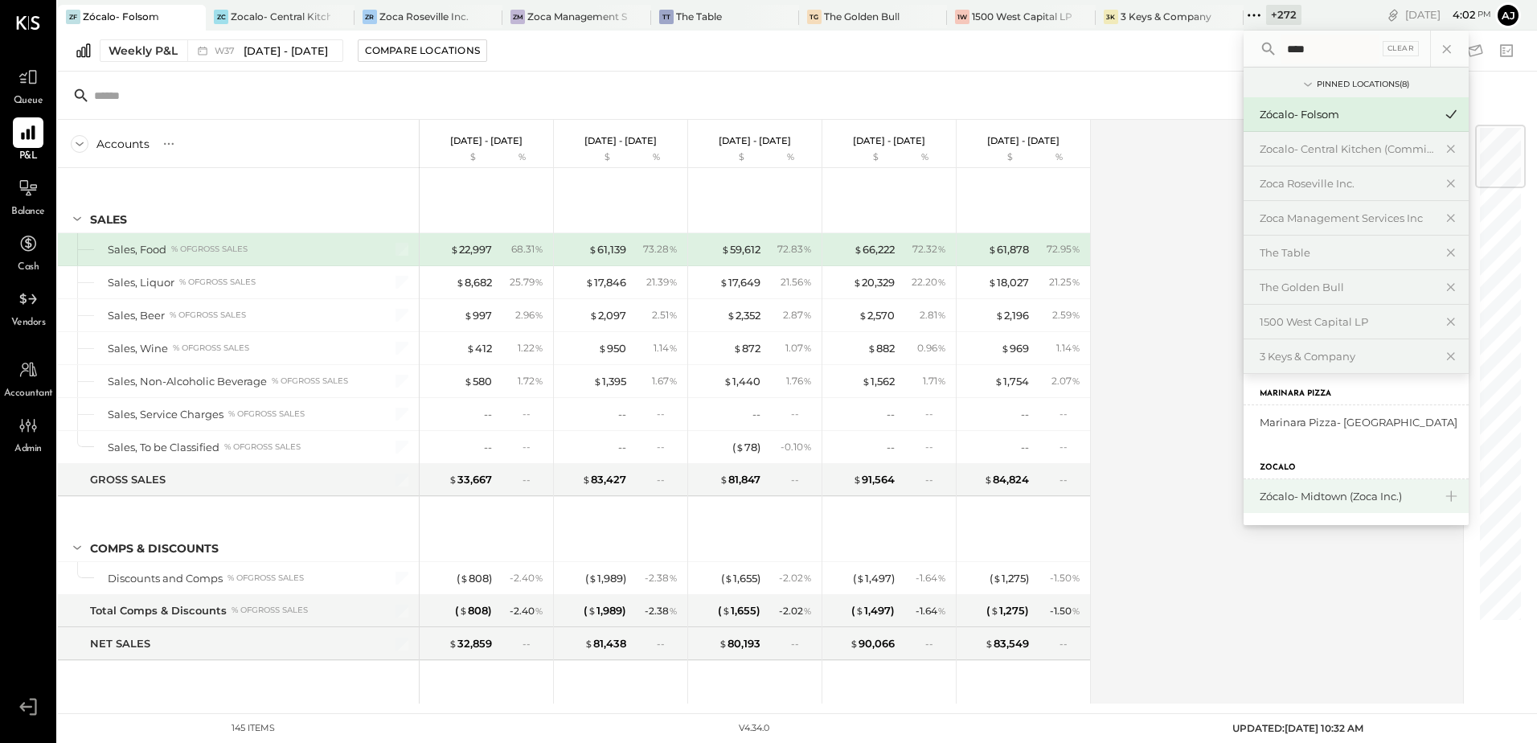
type input "****"
click at [1323, 502] on div "Zócalo- Midtown (Zoca Inc.)" at bounding box center [1347, 496] width 174 height 15
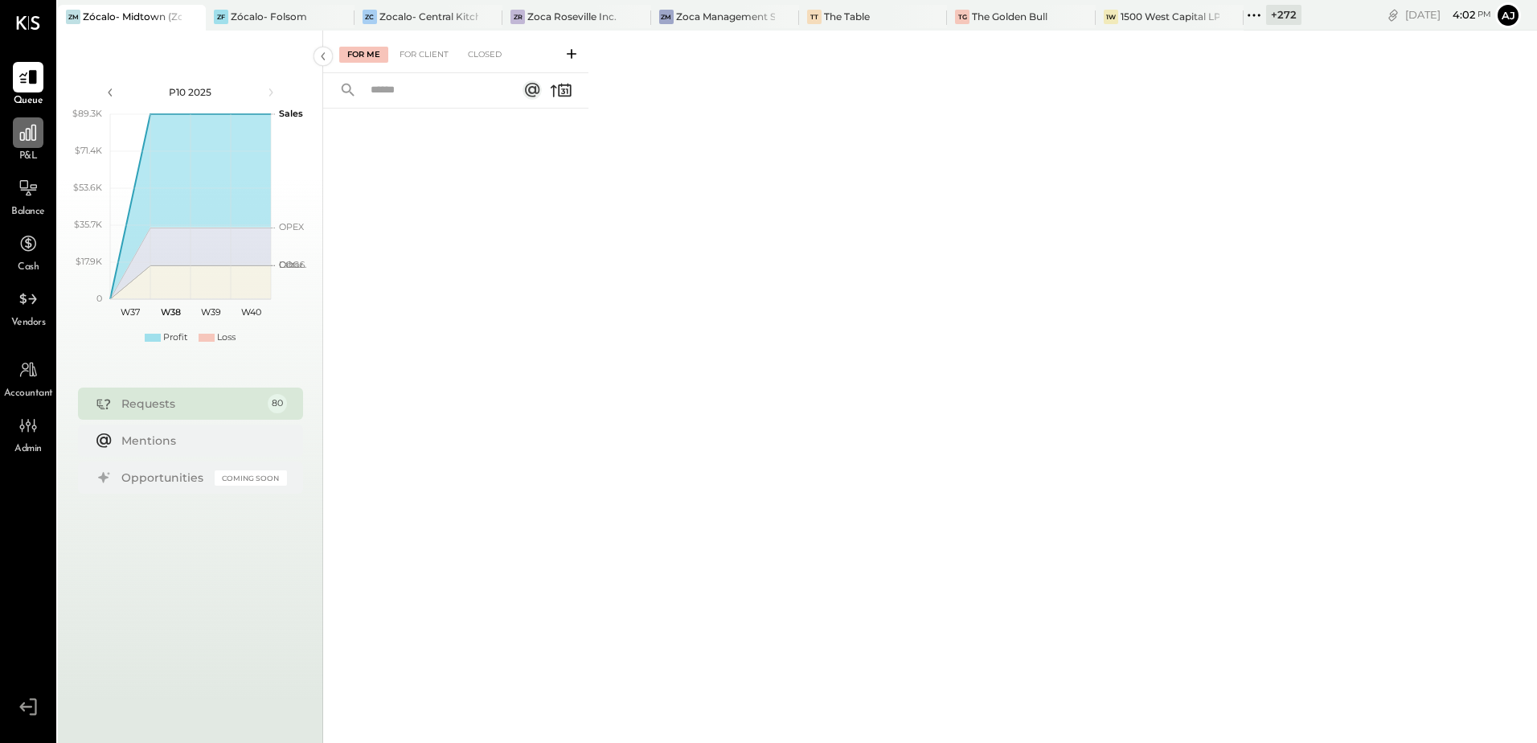
click at [18, 134] on icon at bounding box center [28, 132] width 21 height 21
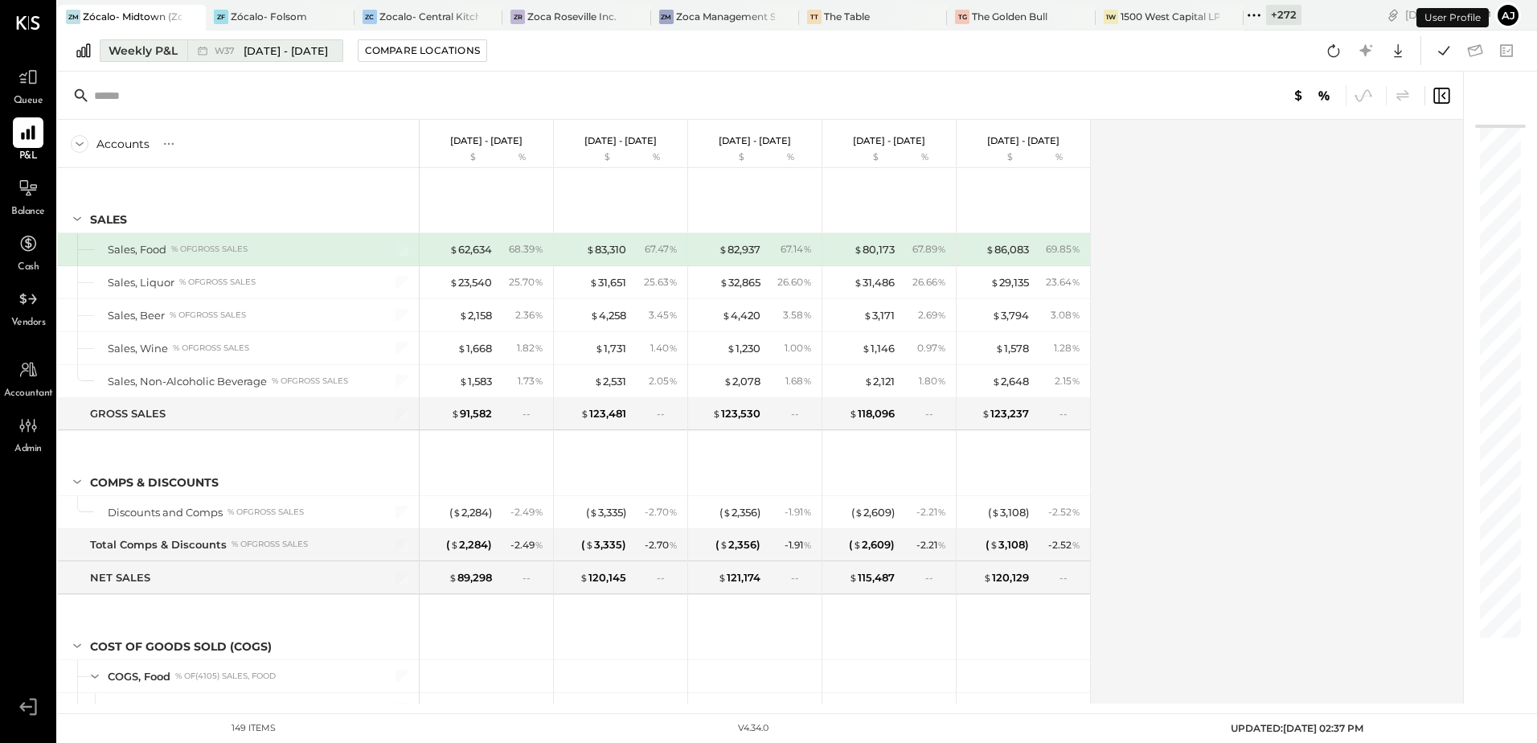
click at [115, 57] on div "Weekly P&L" at bounding box center [143, 51] width 69 height 16
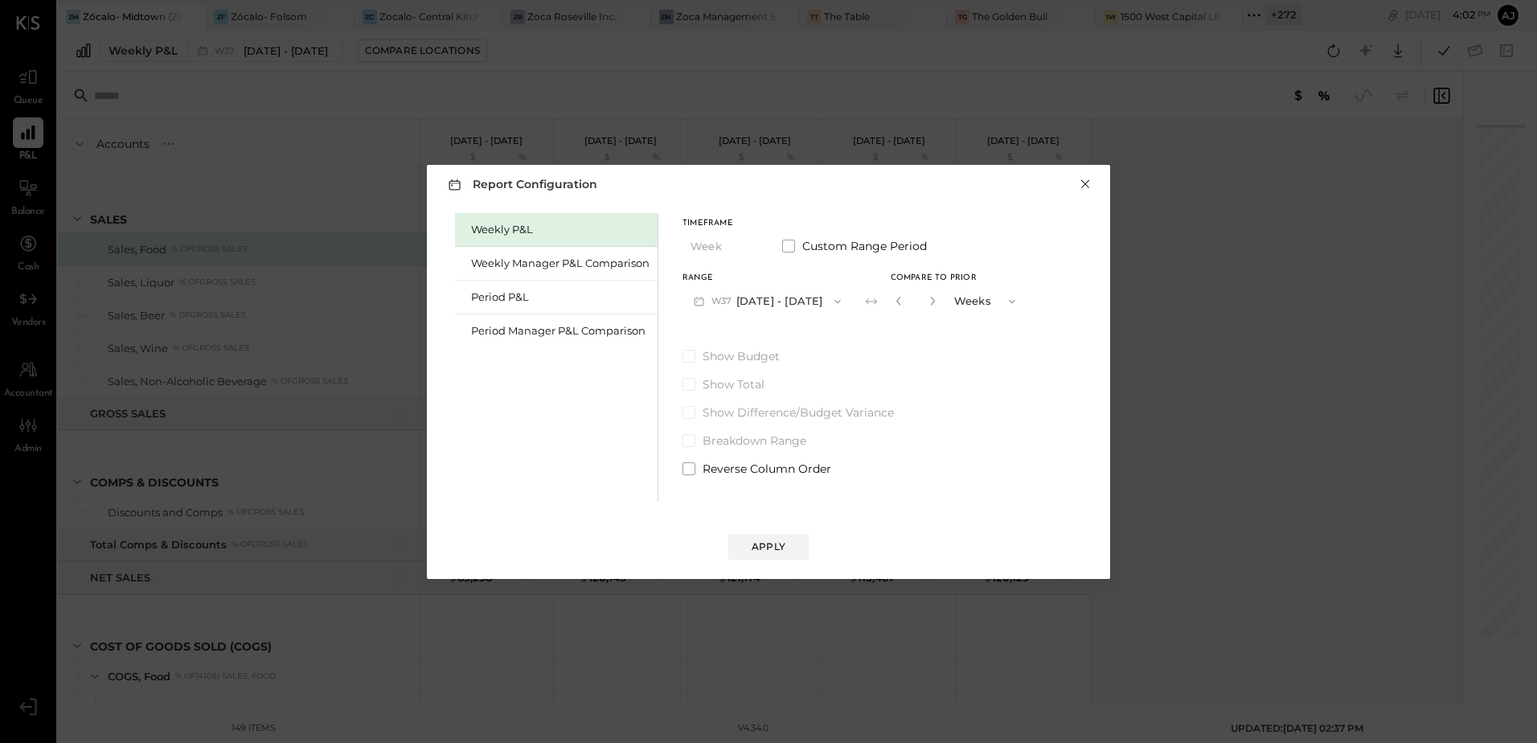
click at [1088, 182] on button "×" at bounding box center [1085, 184] width 14 height 16
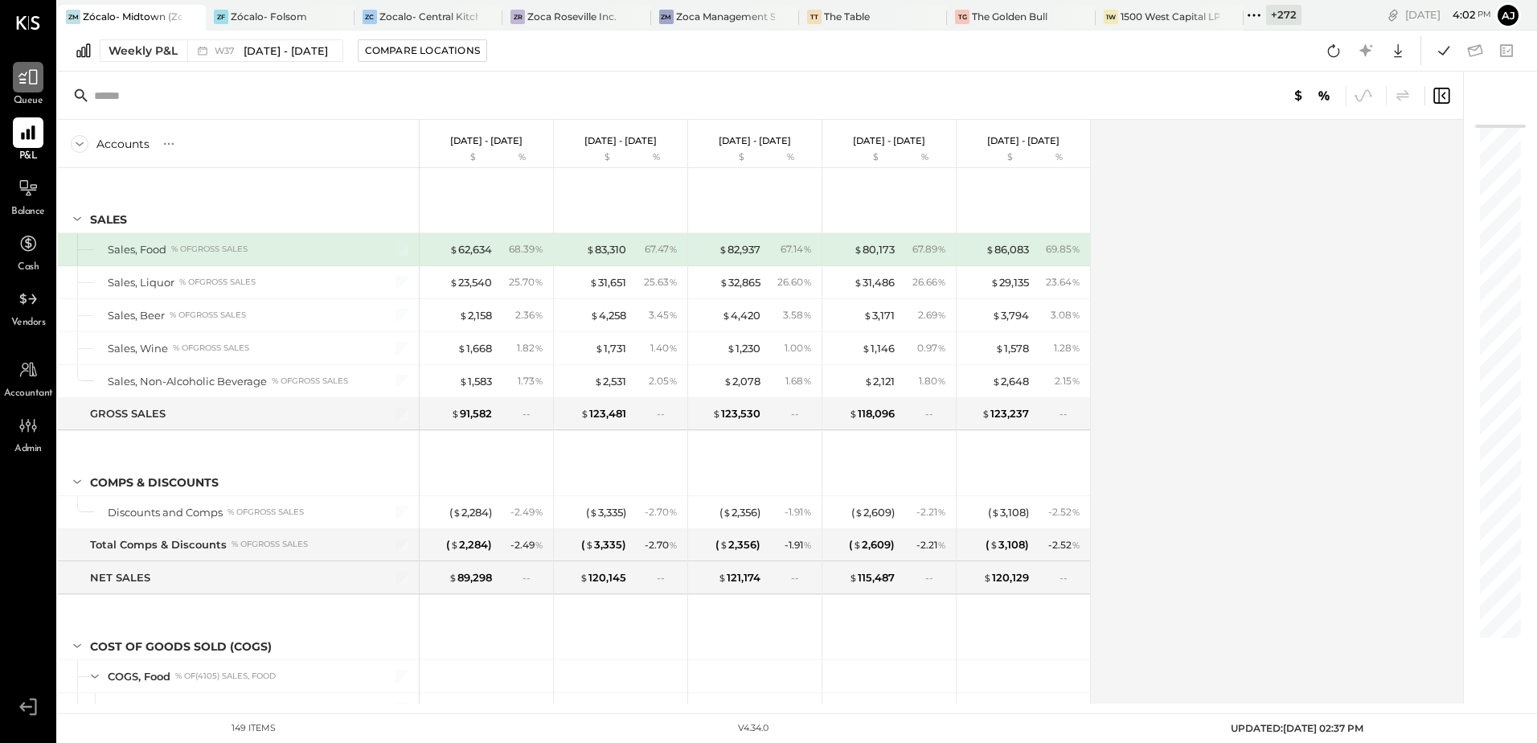
click at [31, 90] on div at bounding box center [28, 77] width 31 height 31
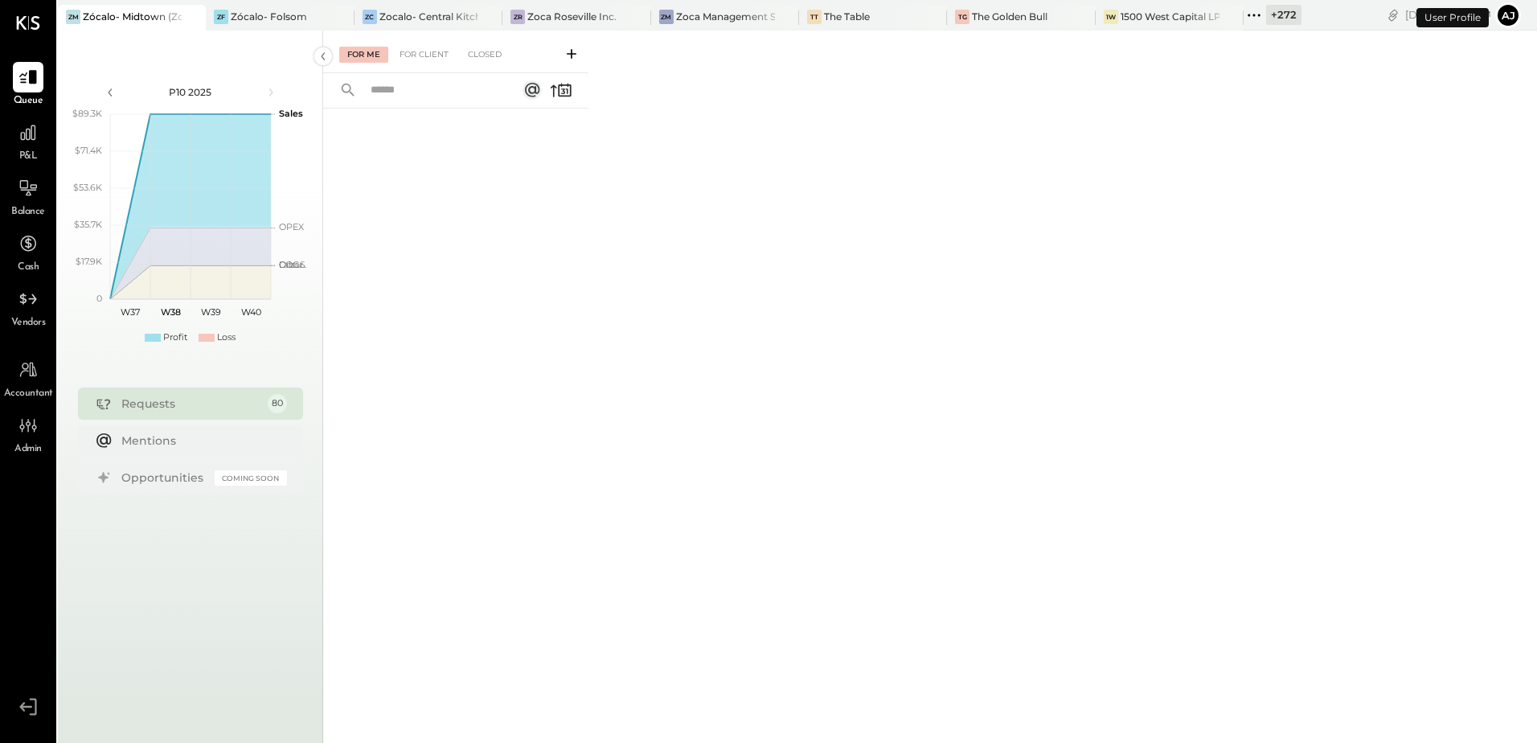
drag, startPoint x: 415, startPoint y: 55, endPoint x: 364, endPoint y: 56, distance: 50.7
click at [414, 54] on div "For Client" at bounding box center [424, 55] width 65 height 16
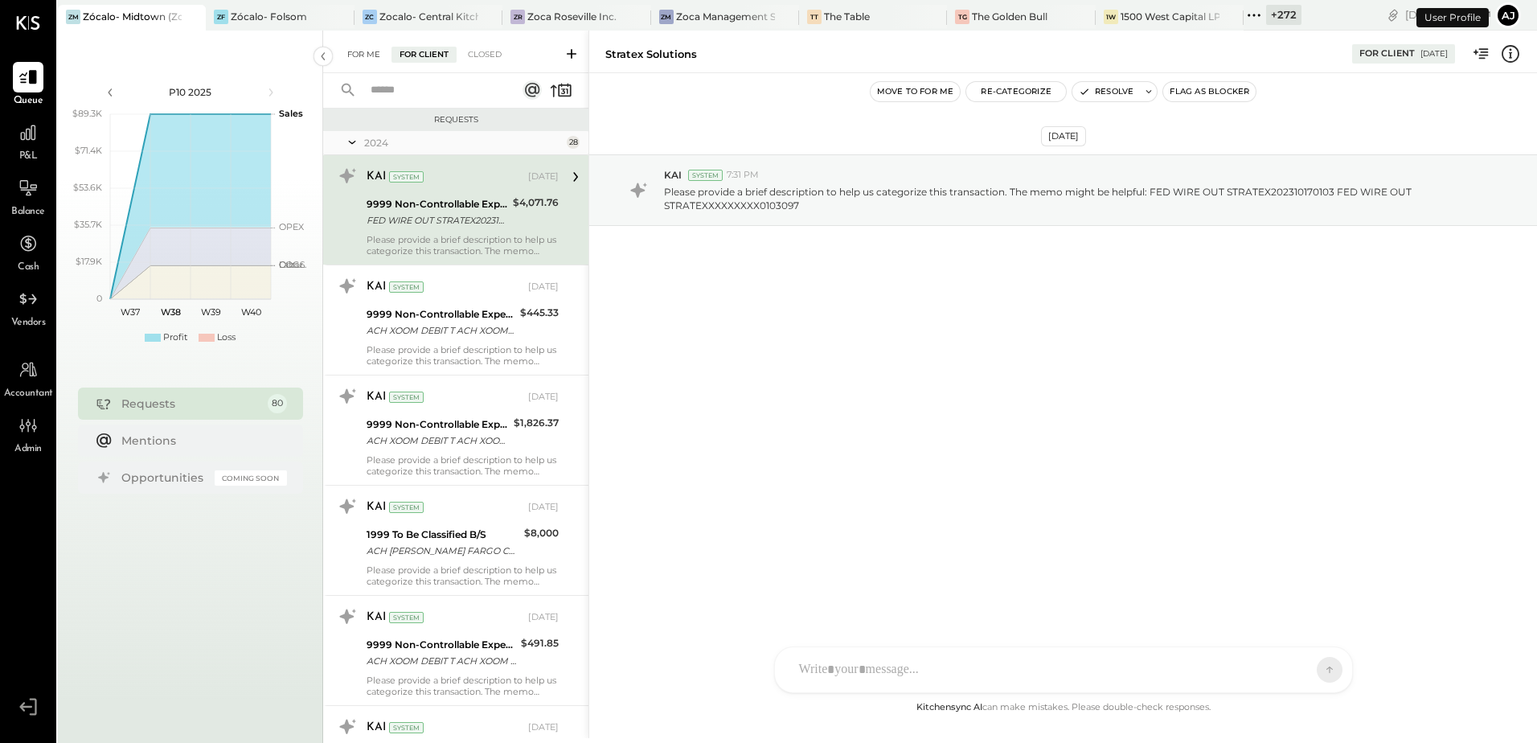
click at [364, 56] on div "For Me" at bounding box center [363, 55] width 49 height 16
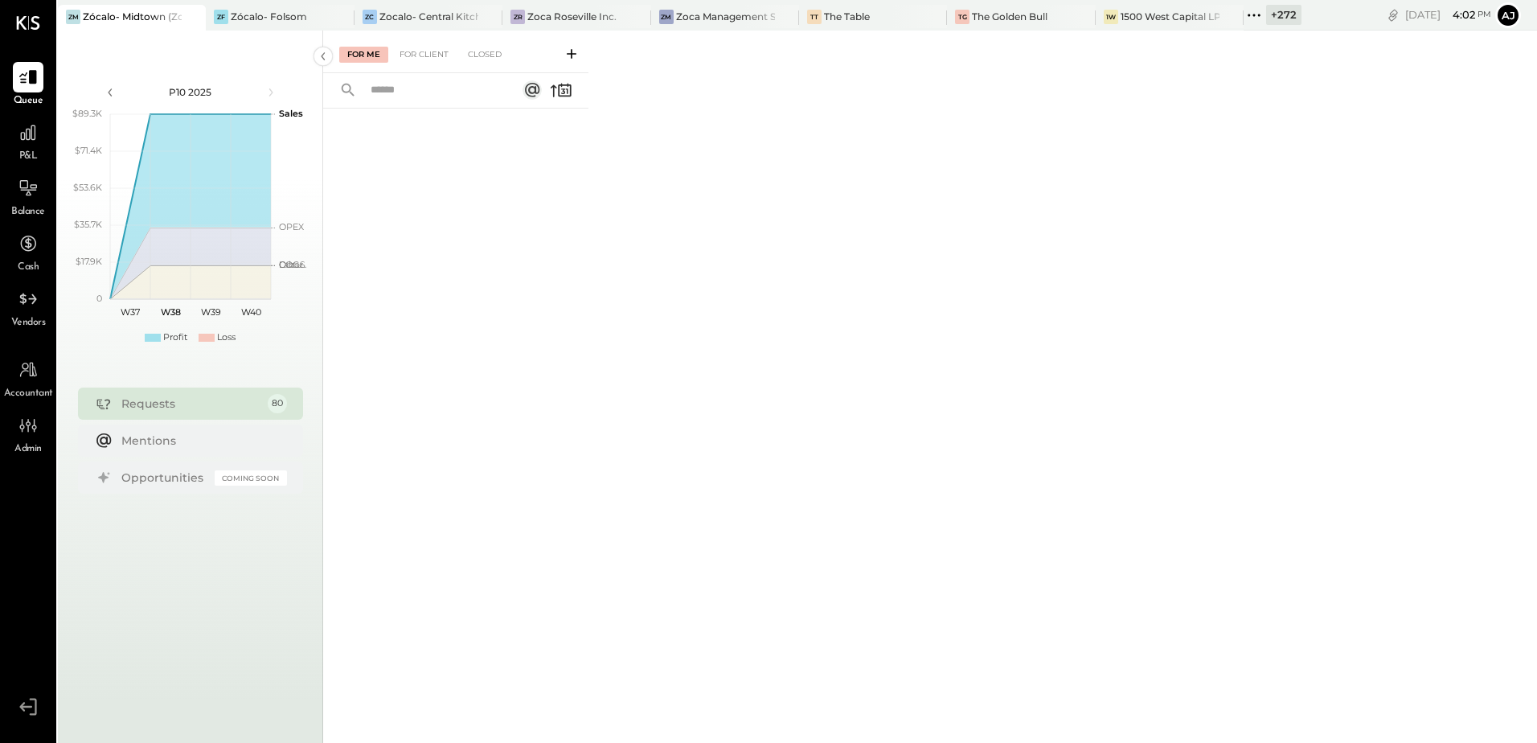
click at [1261, 23] on icon at bounding box center [1254, 15] width 21 height 21
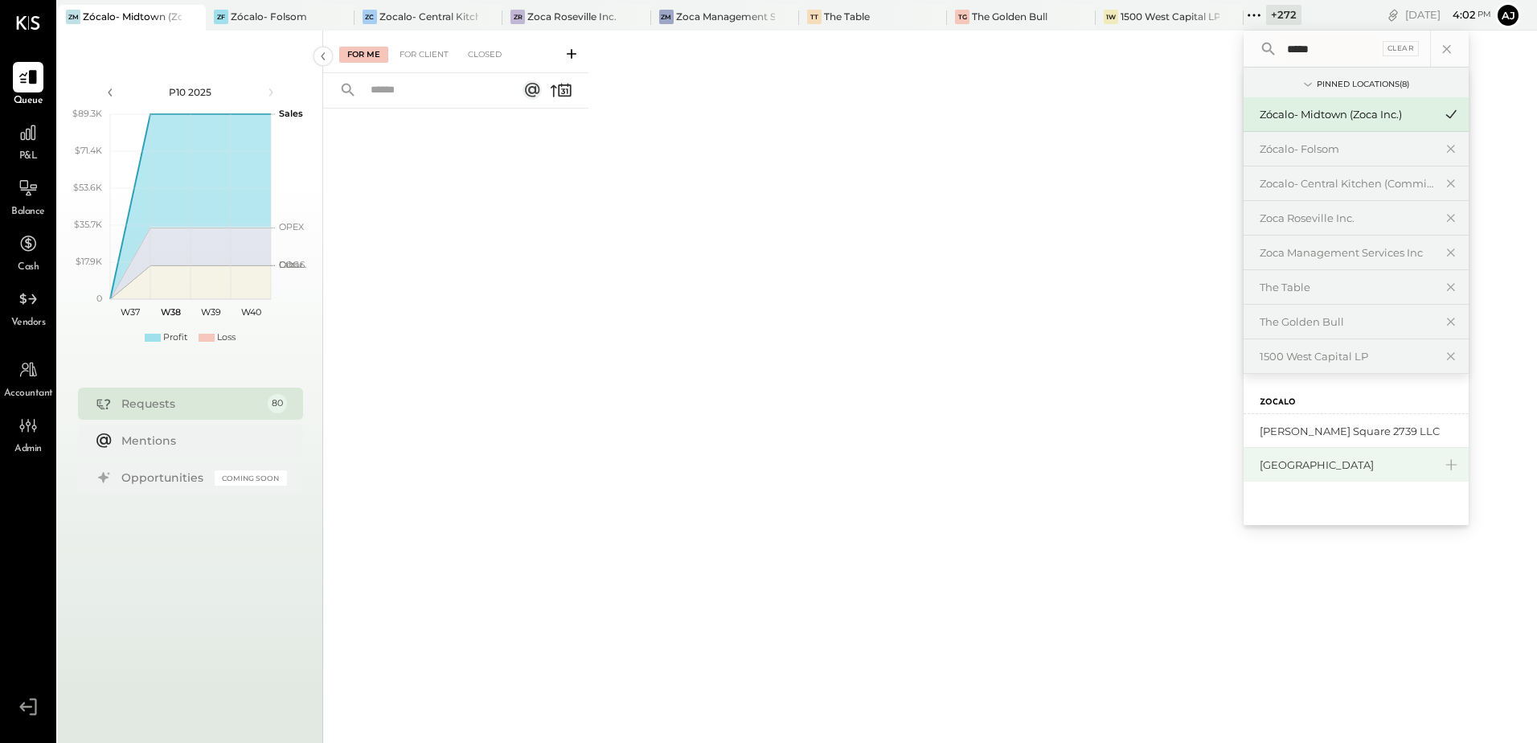
type input "*****"
click at [1336, 464] on div "[GEOGRAPHIC_DATA]" at bounding box center [1347, 464] width 174 height 15
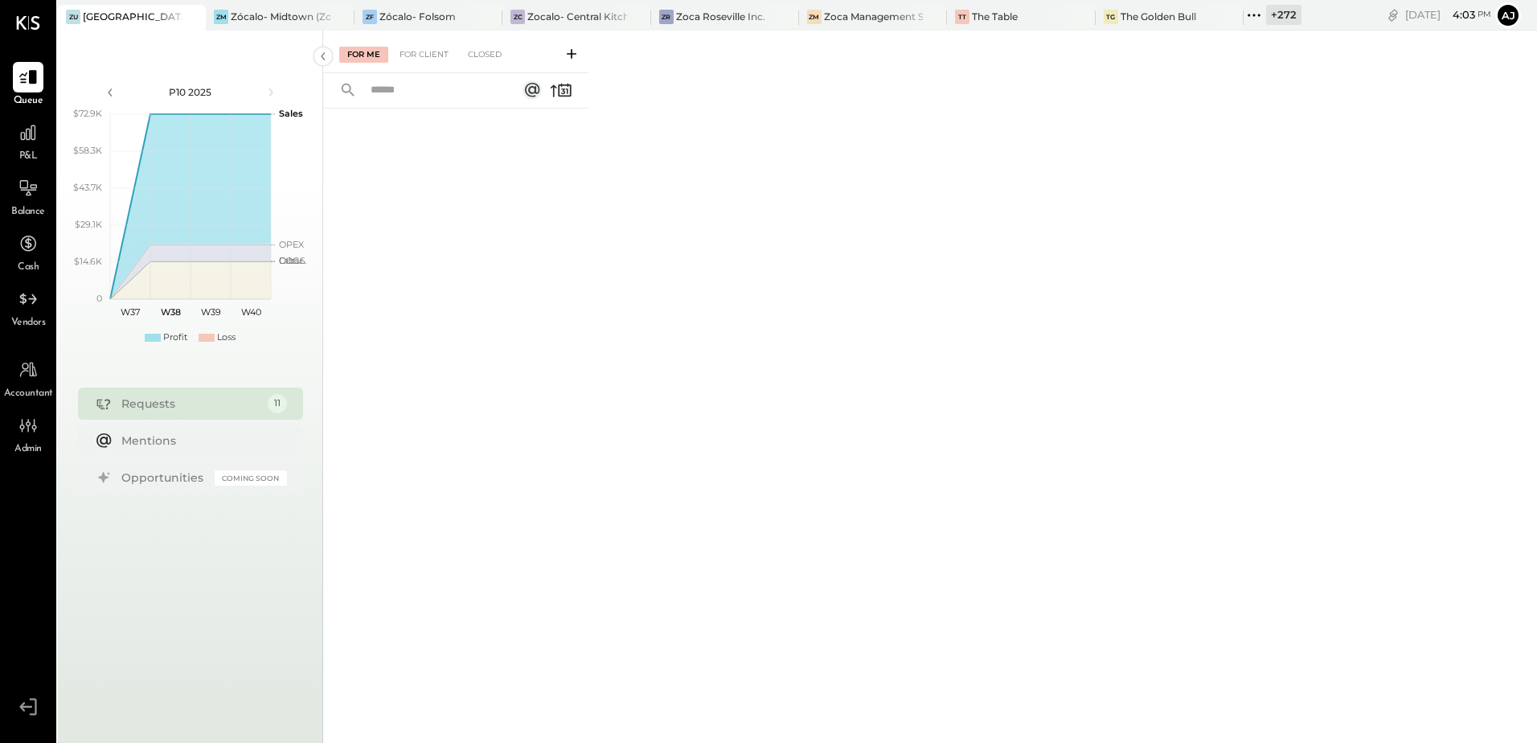
drag, startPoint x: 1256, startPoint y: 12, endPoint x: 1359, endPoint y: 261, distance: 269.3
click at [1260, 26] on div "+ 272 Pinned Locations ( 8 ) Zócalo- [GEOGRAPHIC_DATA] [GEOGRAPHIC_DATA]- [GEOG…" at bounding box center [1273, 15] width 58 height 31
click at [1256, 20] on icon at bounding box center [1254, 15] width 21 height 21
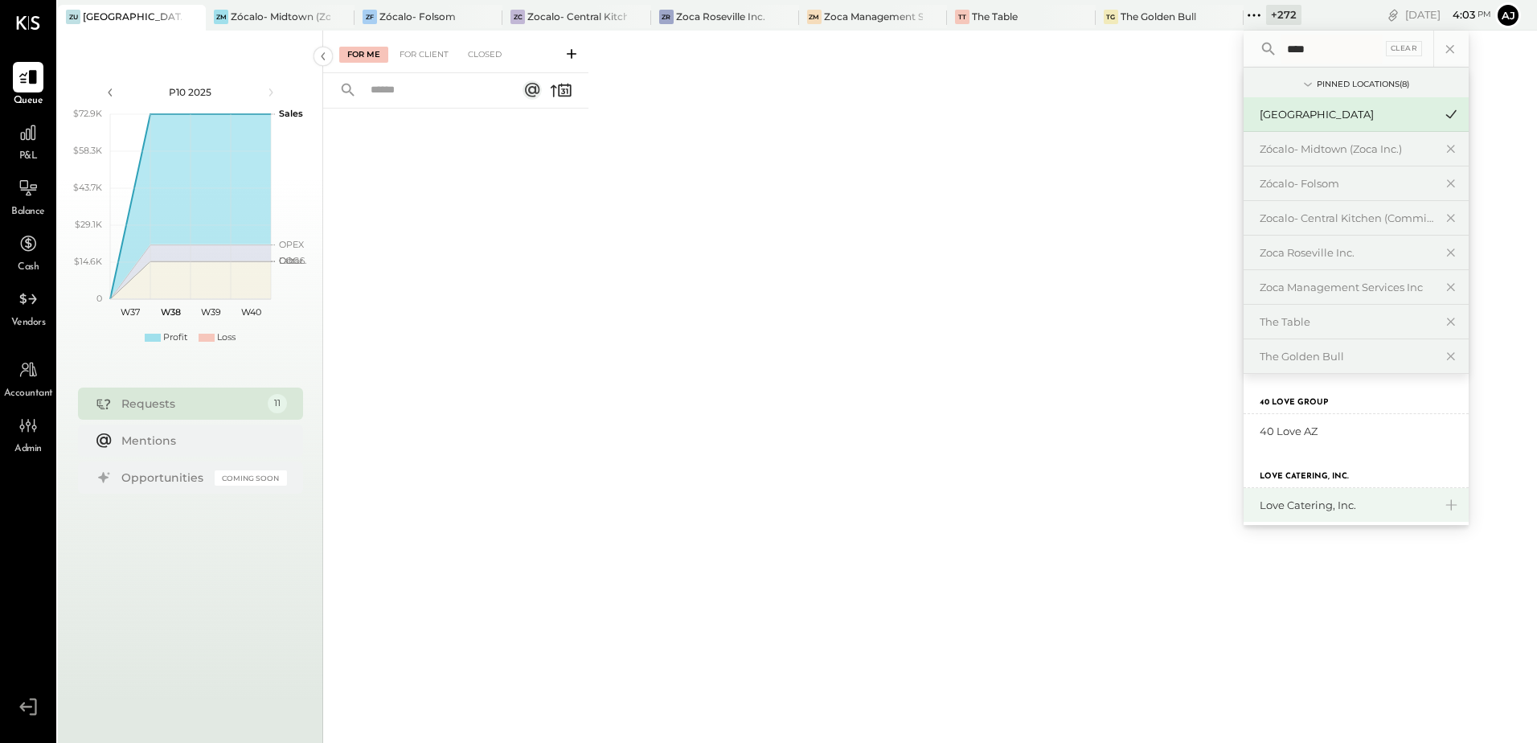
type input "****"
click at [1315, 517] on div "Love Catering, Inc." at bounding box center [1356, 505] width 225 height 34
click at [1334, 511] on div "Love Catering, Inc." at bounding box center [1347, 505] width 174 height 15
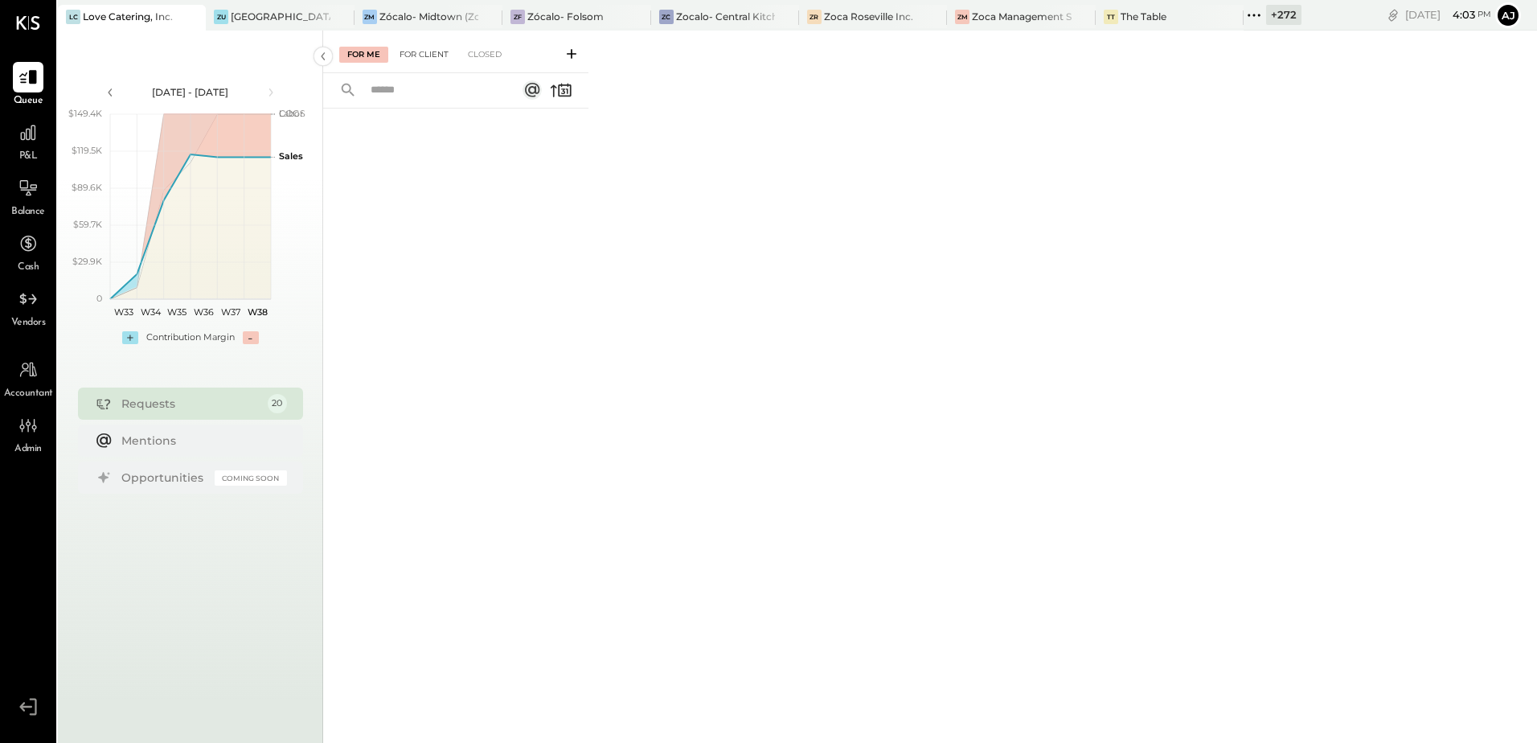
click at [428, 58] on div "For Client" at bounding box center [424, 55] width 65 height 16
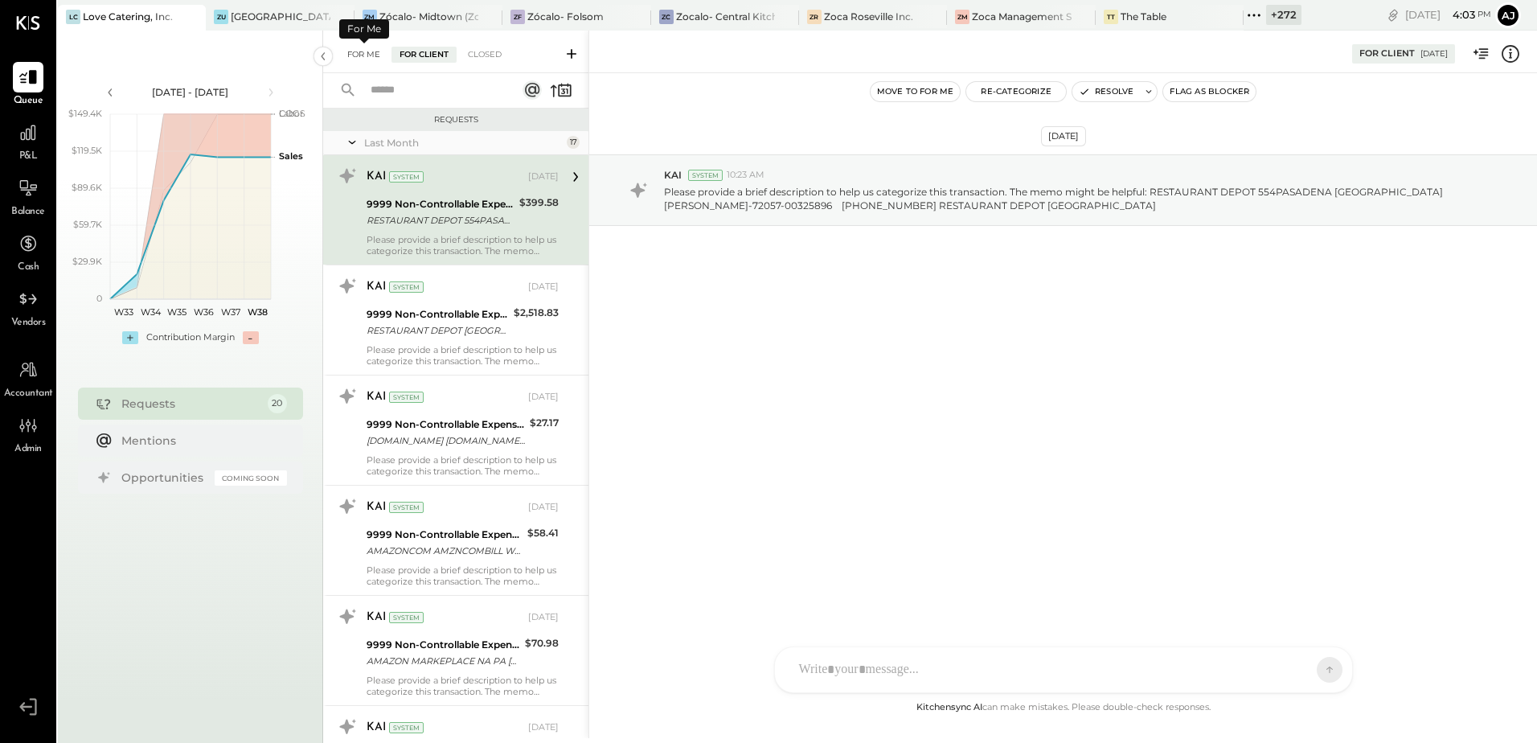
click at [356, 55] on div "For Me" at bounding box center [363, 55] width 49 height 16
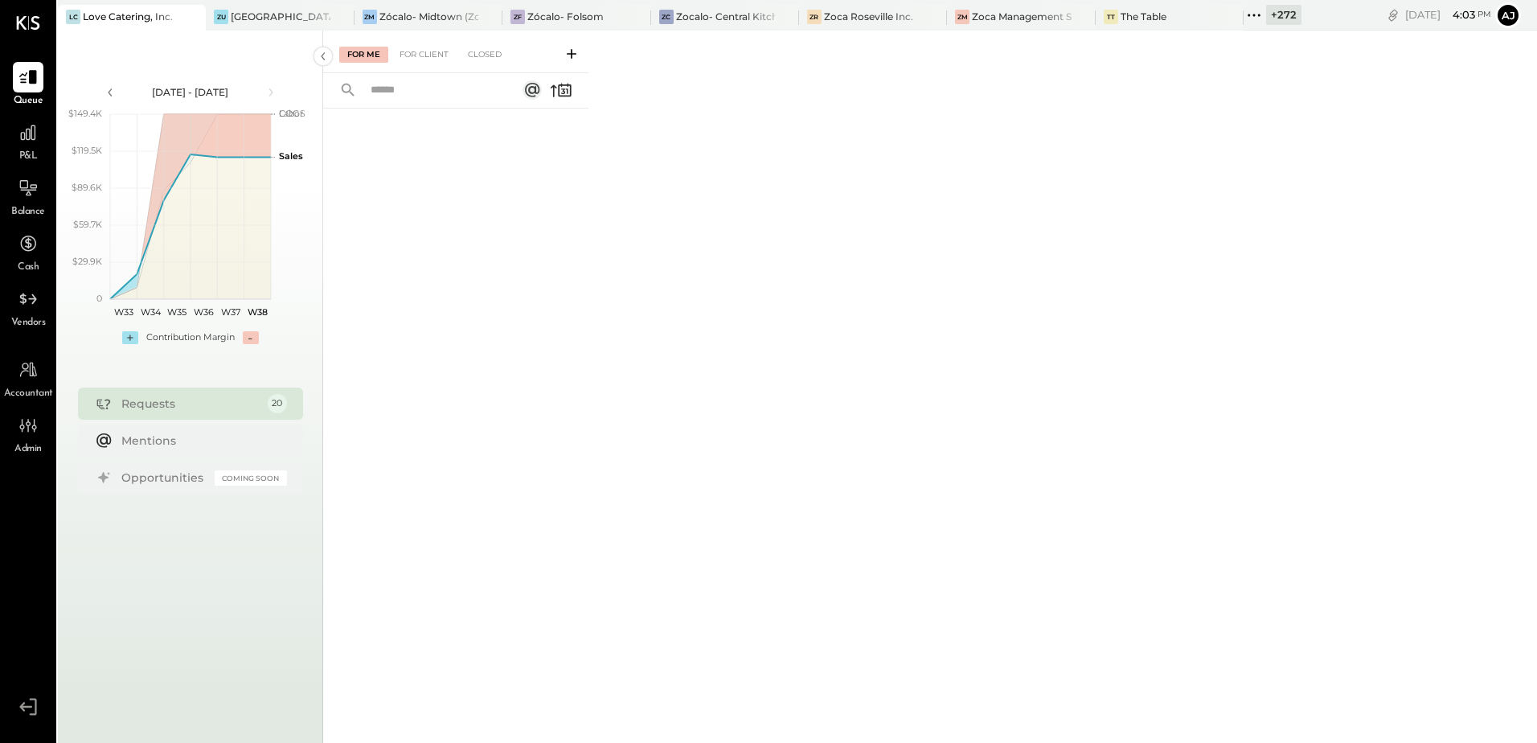
click at [1258, 22] on icon at bounding box center [1254, 15] width 21 height 21
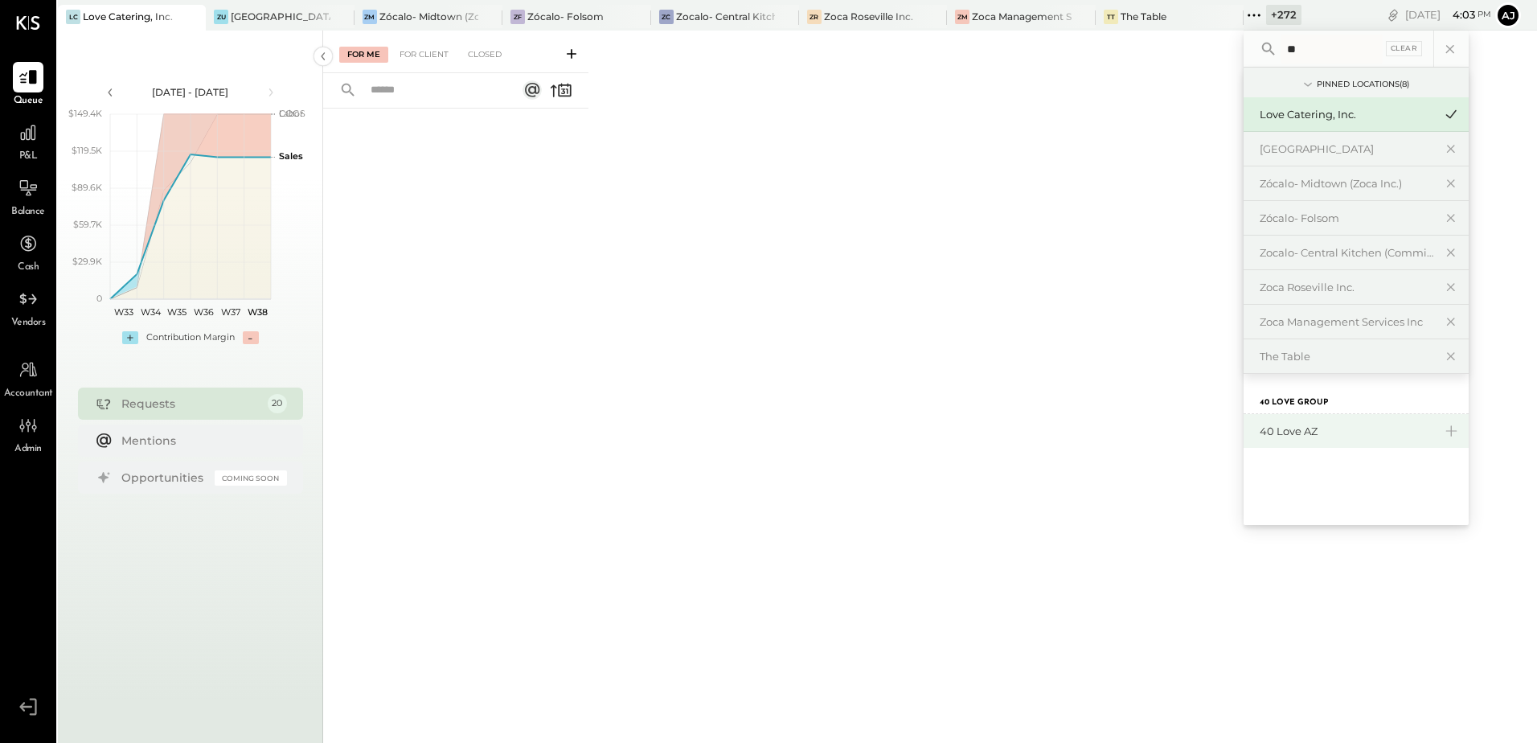
type input "**"
click at [1299, 432] on div "40 Love AZ" at bounding box center [1347, 431] width 174 height 15
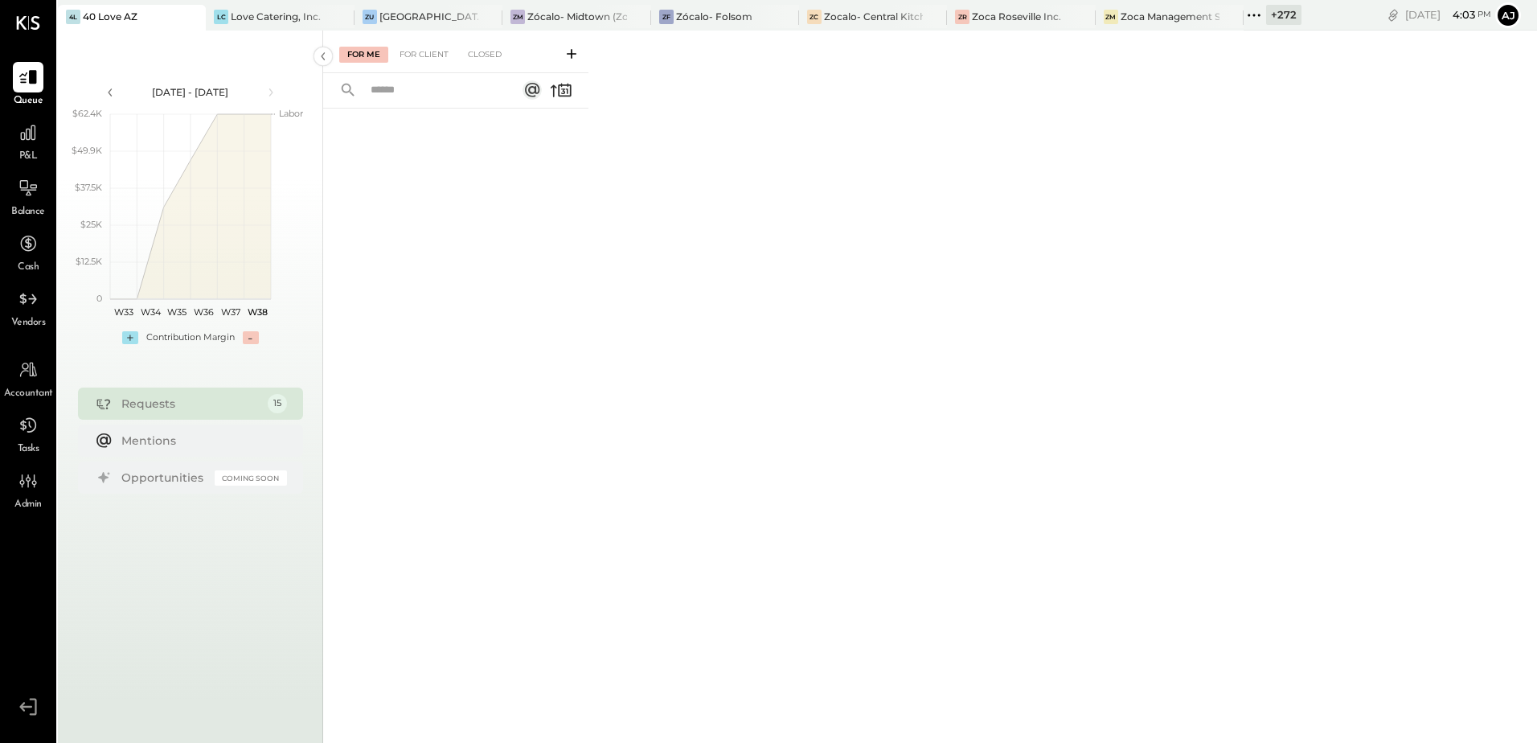
click at [1258, 12] on icon at bounding box center [1254, 15] width 21 height 21
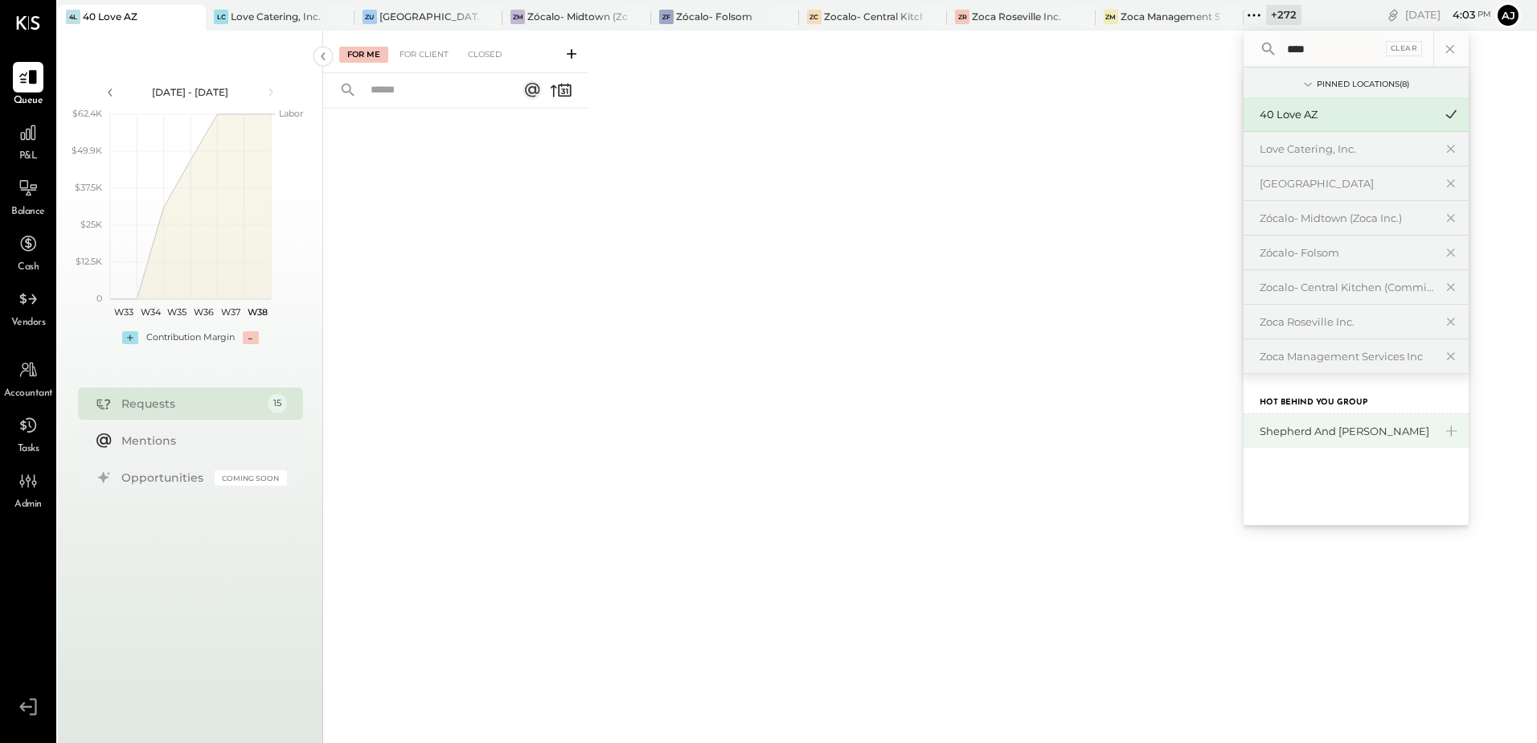
type input "****"
click at [1335, 432] on div "Shepherd and [PERSON_NAME]" at bounding box center [1347, 431] width 174 height 15
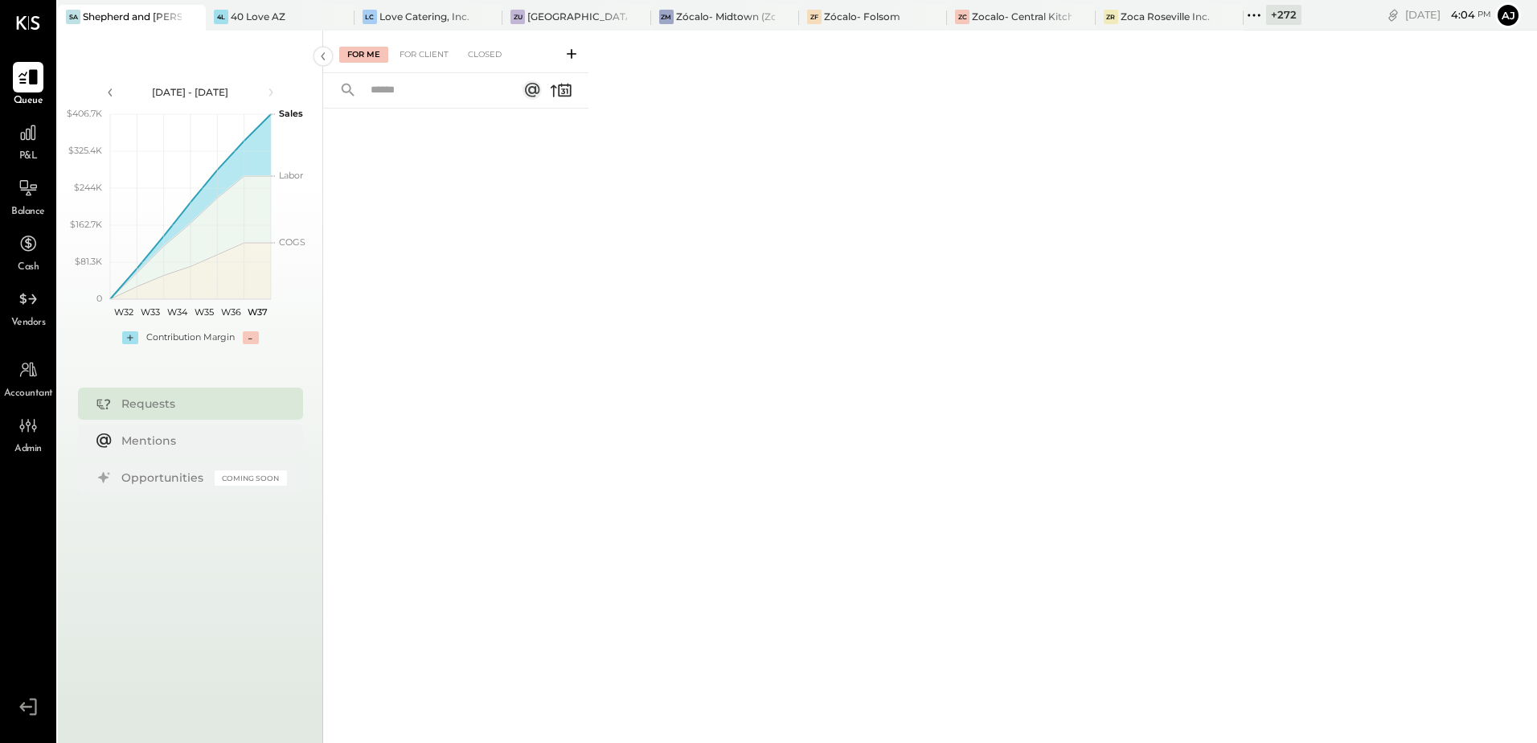
click at [38, 86] on icon at bounding box center [28, 77] width 21 height 21
click at [1260, 18] on icon at bounding box center [1254, 15] width 21 height 21
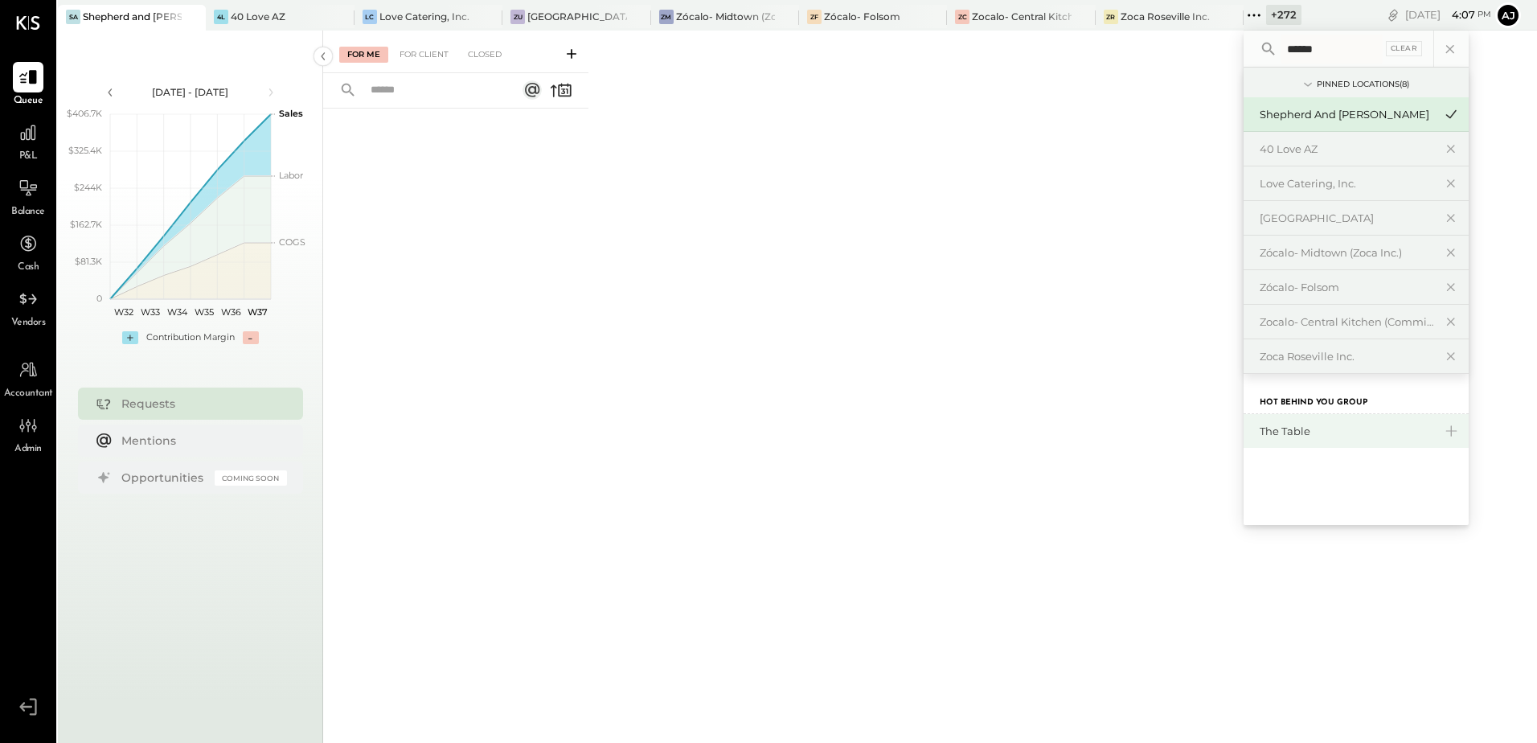
type input "******"
click at [1293, 434] on div "The Table" at bounding box center [1347, 431] width 174 height 15
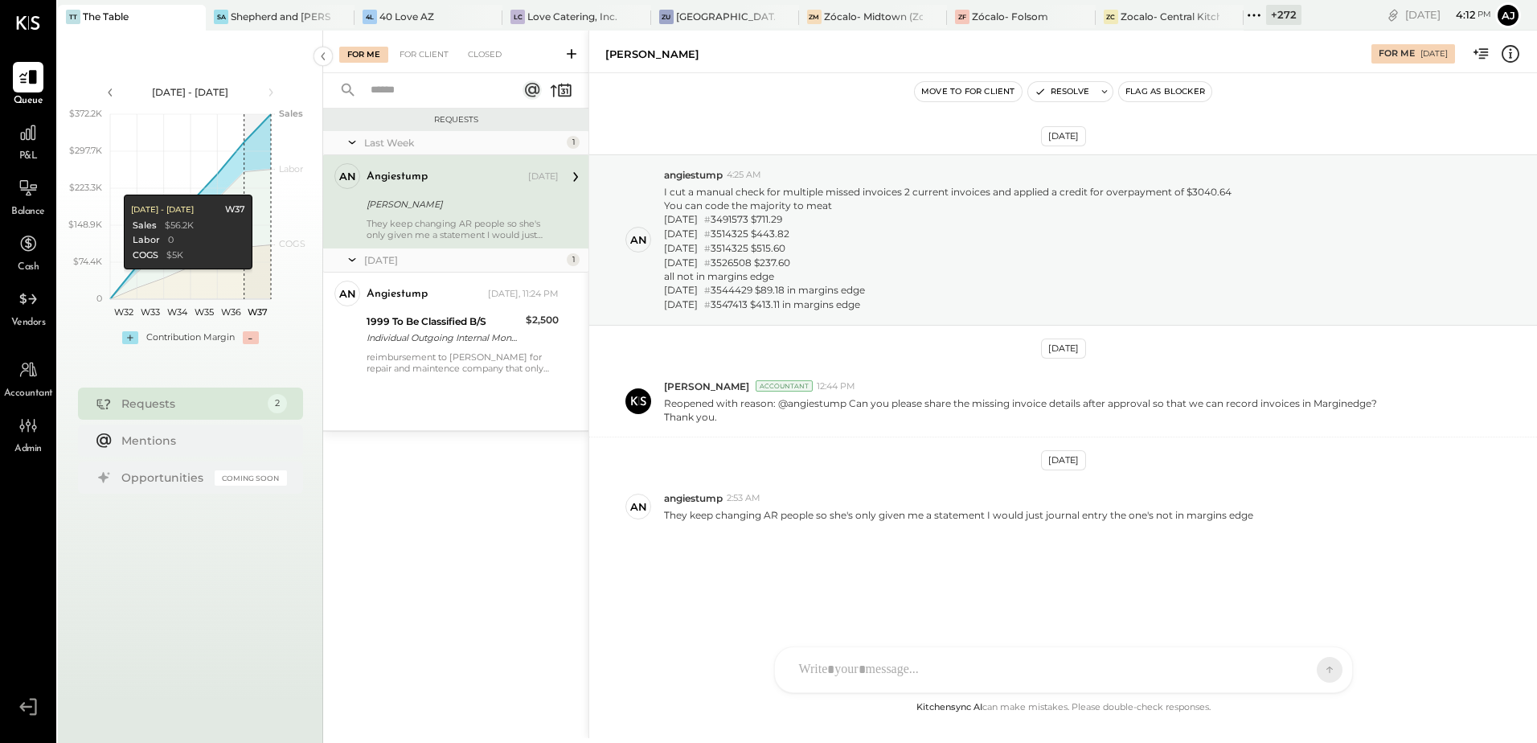
drag, startPoint x: 455, startPoint y: 215, endPoint x: 474, endPoint y: 262, distance: 51.2
click at [455, 215] on div "angiestump [DATE] [PERSON_NAME] They keep changing AR people so she's only give…" at bounding box center [463, 201] width 192 height 77
click at [39, 154] on div "P&L" at bounding box center [28, 140] width 31 height 47
